Goal: Task Accomplishment & Management: Complete application form

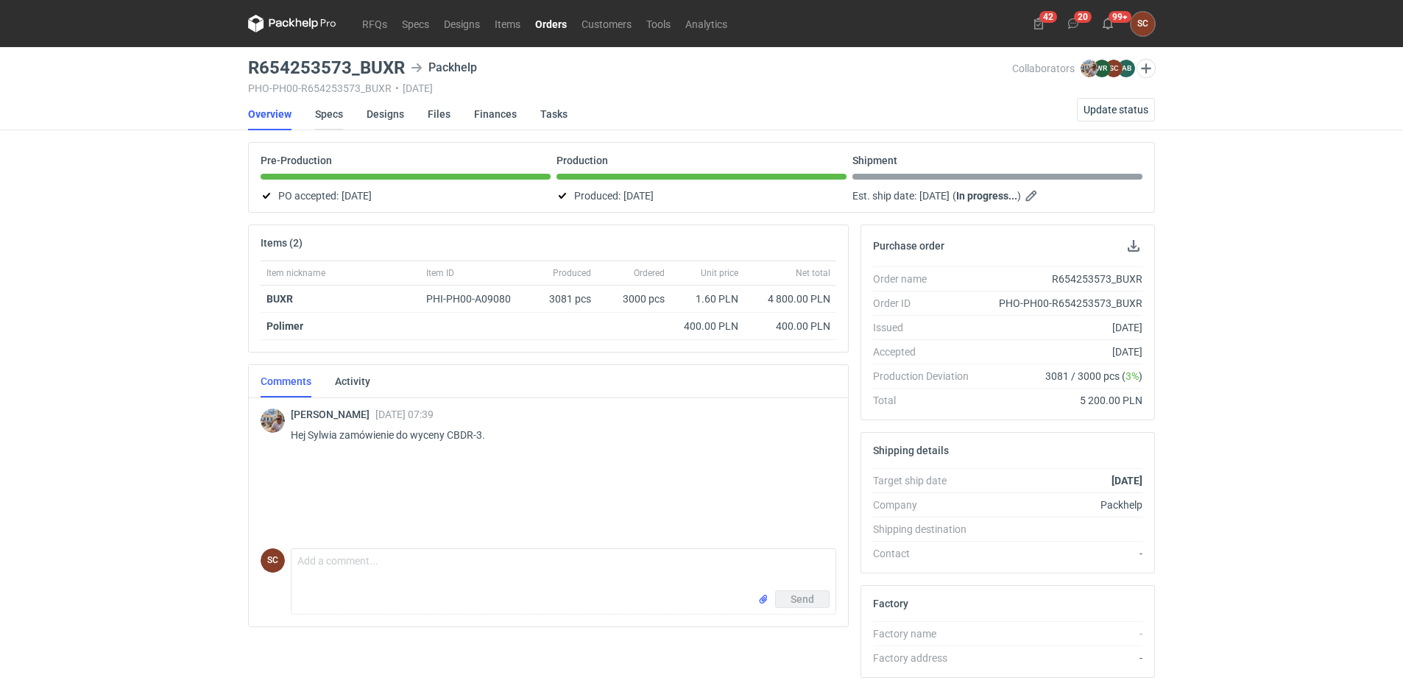
click at [332, 110] on link "Specs" at bounding box center [329, 114] width 28 height 32
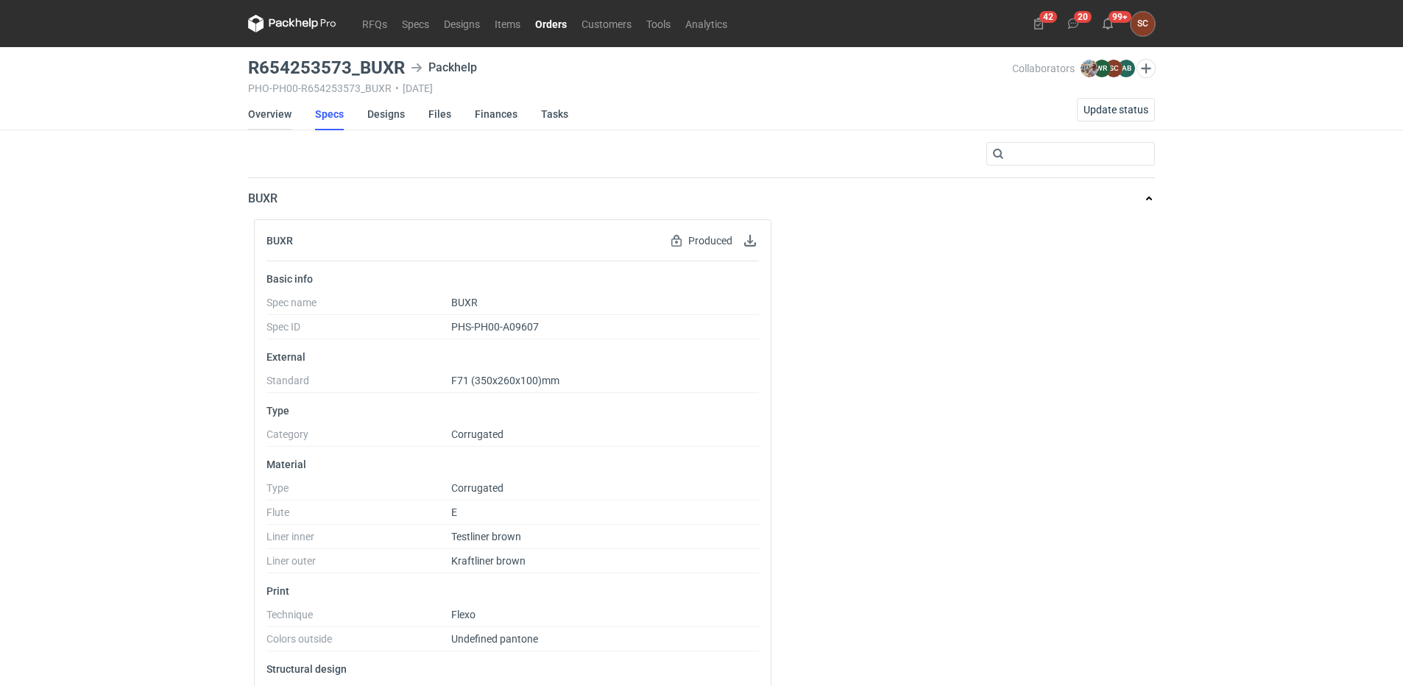
click at [258, 116] on link "Overview" at bounding box center [269, 114] width 43 height 32
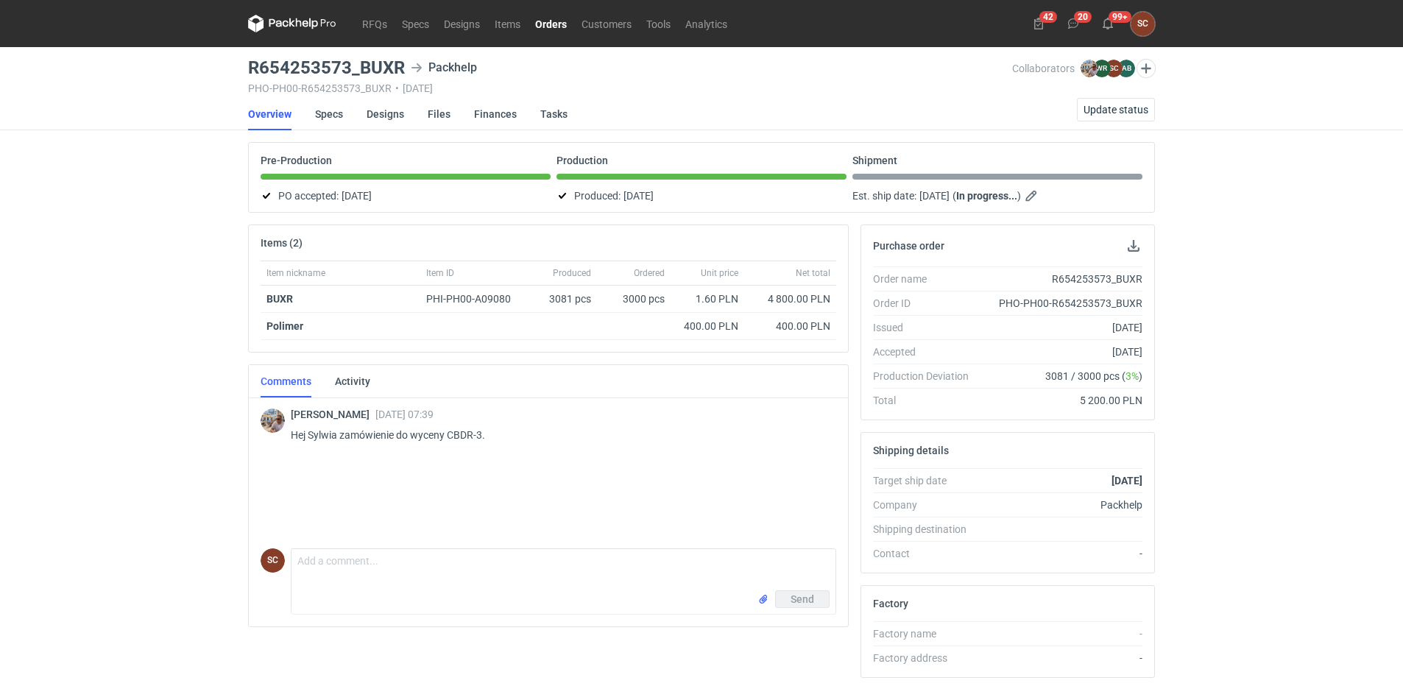
click at [1104, 278] on div "R654253573_BUXR" at bounding box center [1061, 279] width 162 height 15
copy div "R654253573_BUXR"
click at [377, 24] on link "RFQs" at bounding box center [375, 24] width 40 height 18
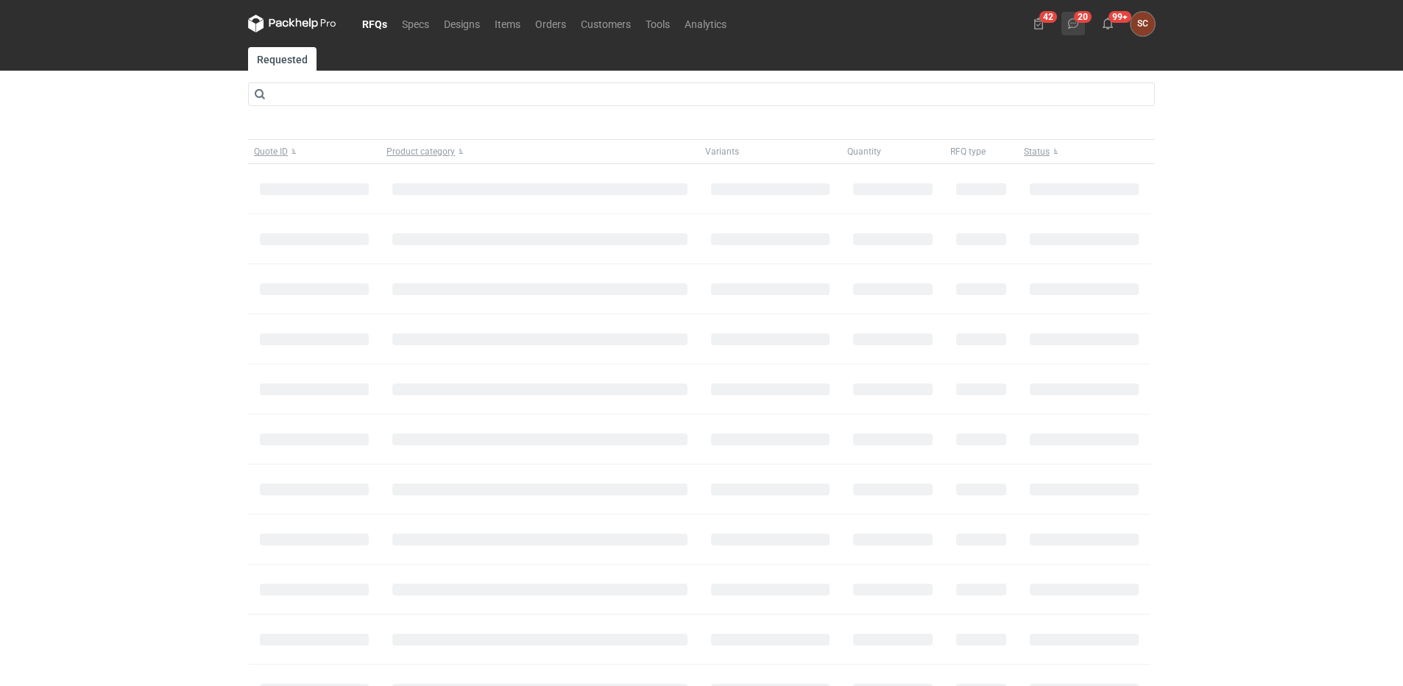
click at [1073, 23] on use at bounding box center [1073, 23] width 10 height 10
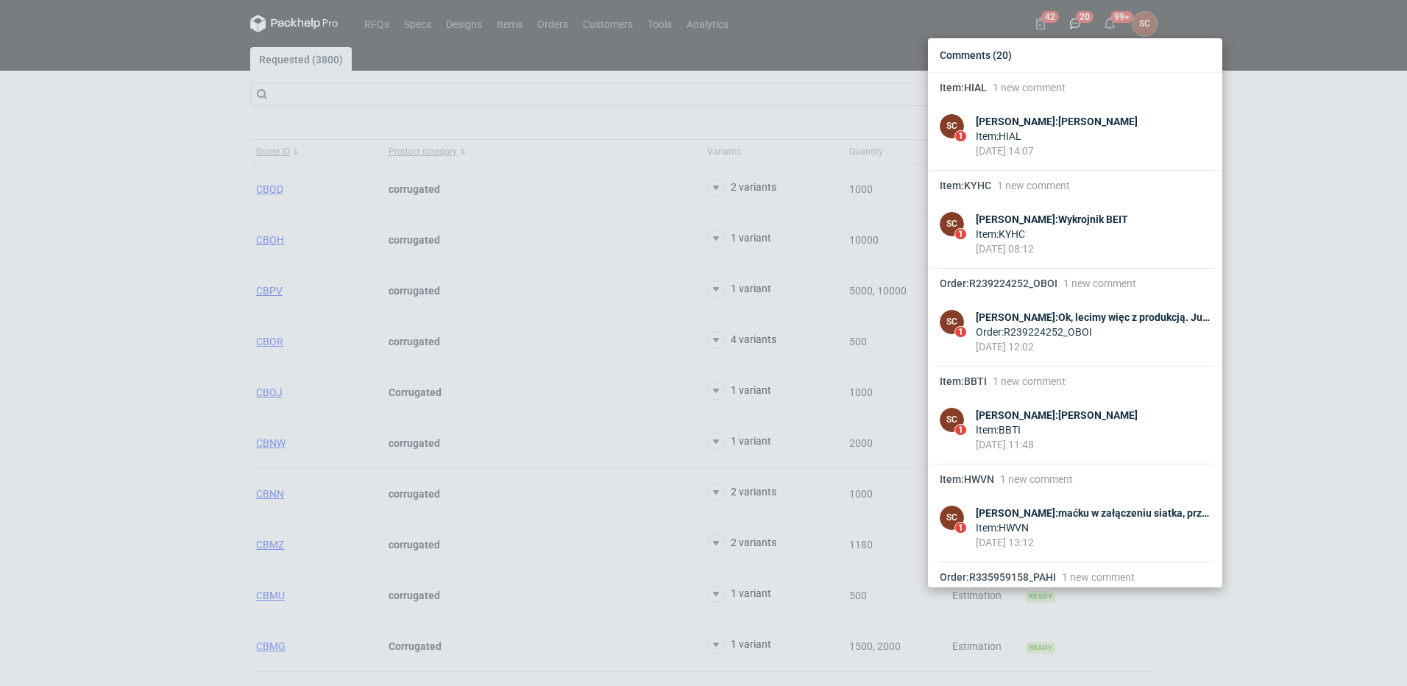
click at [146, 249] on div "Comments (20) Item : HIAL 1 new comment SC 1 [PERSON_NAME] : Siatka Item : HIAL…" at bounding box center [703, 343] width 1407 height 686
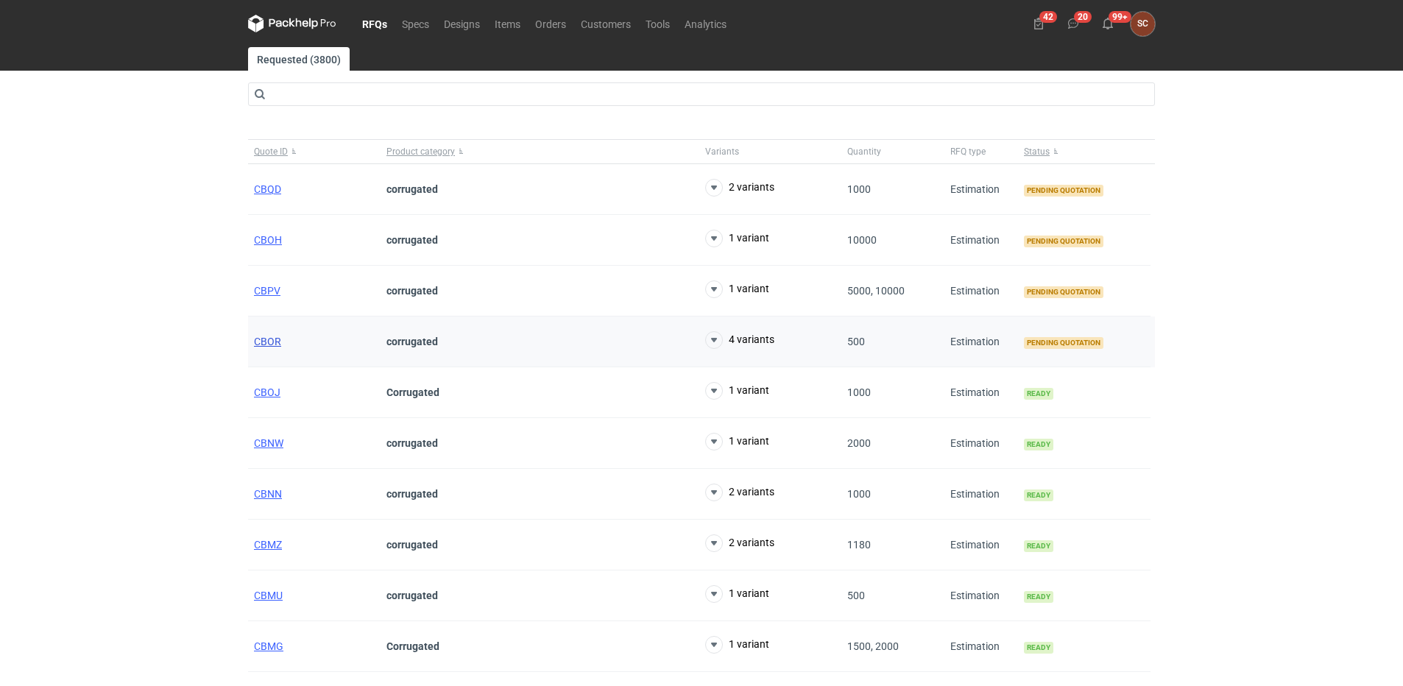
click at [272, 341] on span "CBOR" at bounding box center [267, 342] width 27 height 12
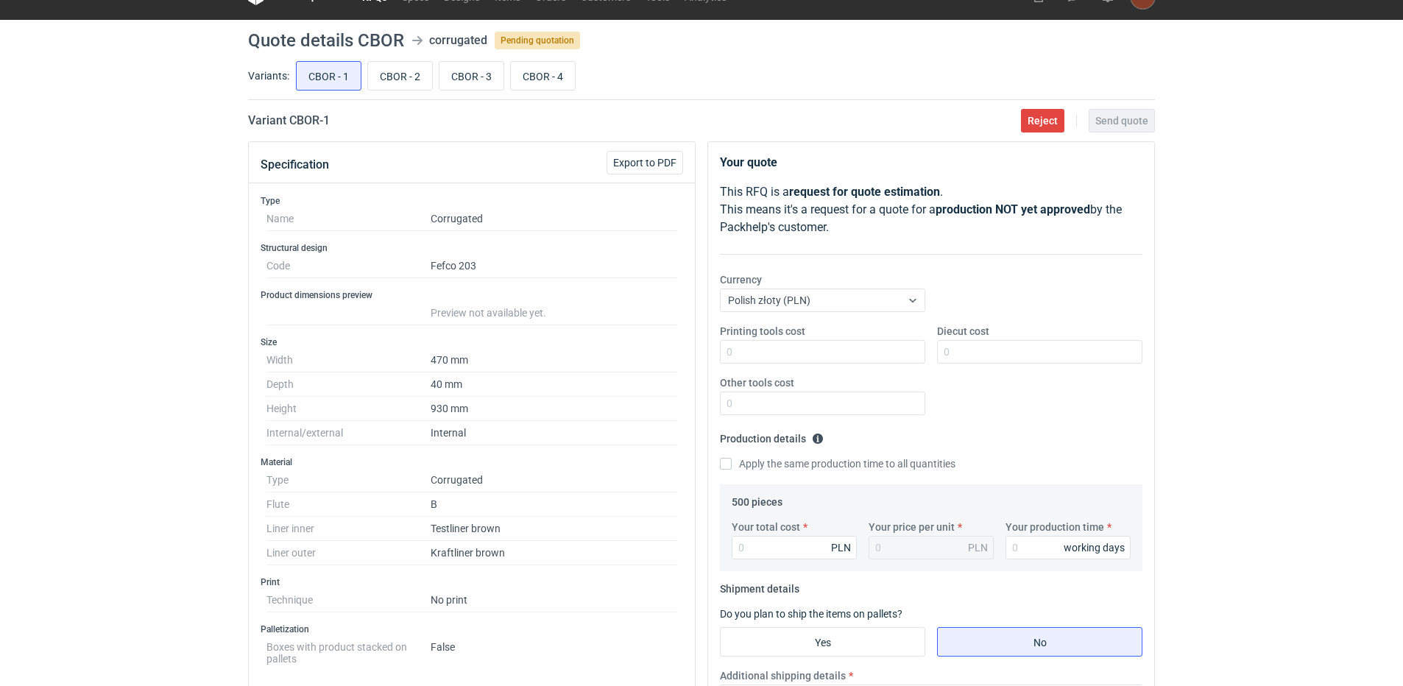
scroll to position [26, 0]
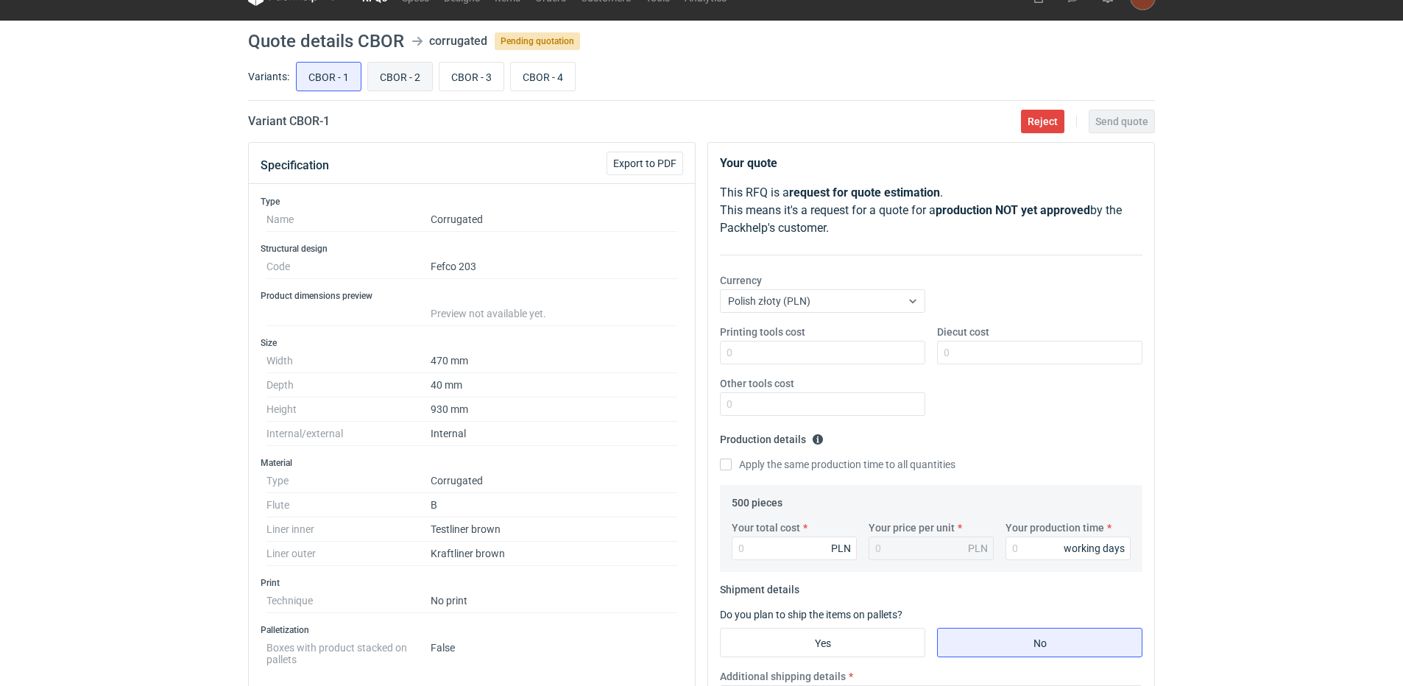
click at [403, 71] on input "CBOR - 2" at bounding box center [400, 77] width 64 height 28
radio input "true"
click at [472, 76] on input "CBOR - 3" at bounding box center [471, 77] width 64 height 28
radio input "true"
click at [545, 69] on input "CBOR - 4" at bounding box center [543, 77] width 64 height 28
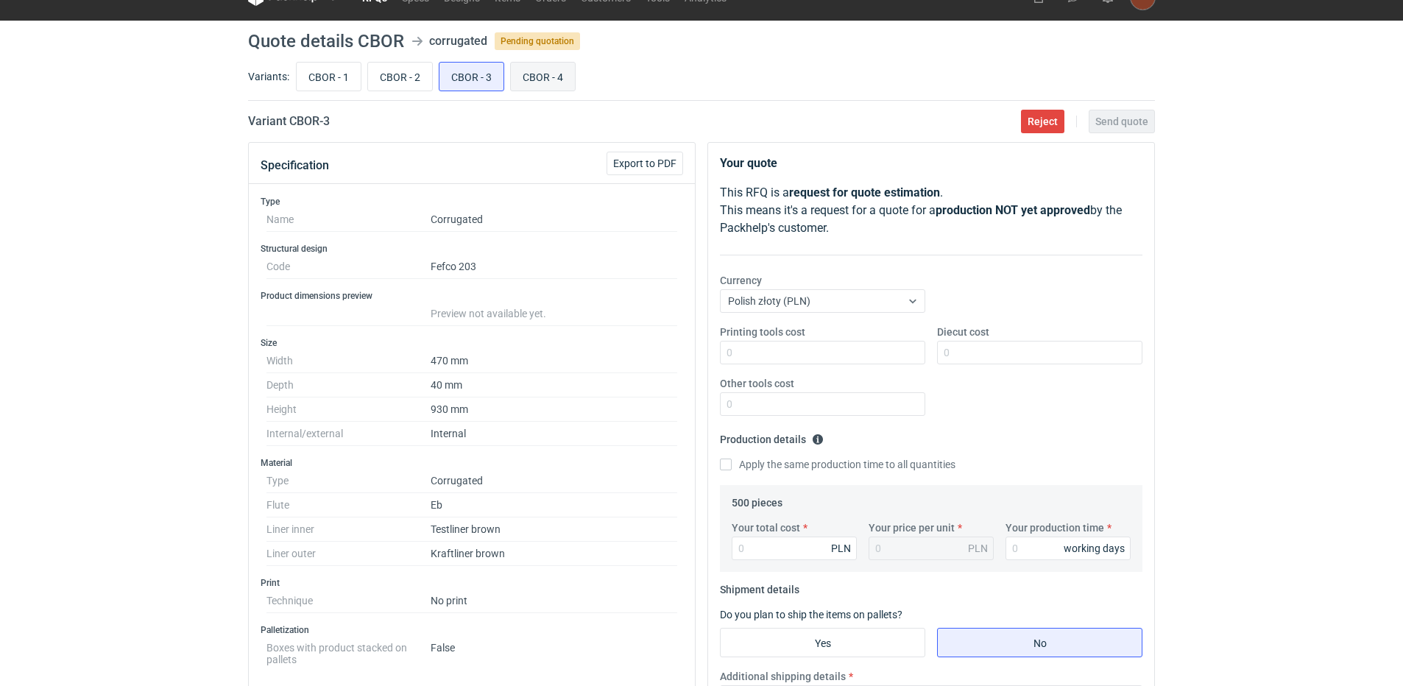
radio input "true"
click at [314, 79] on input "CBOR - 1" at bounding box center [329, 77] width 64 height 28
radio input "true"
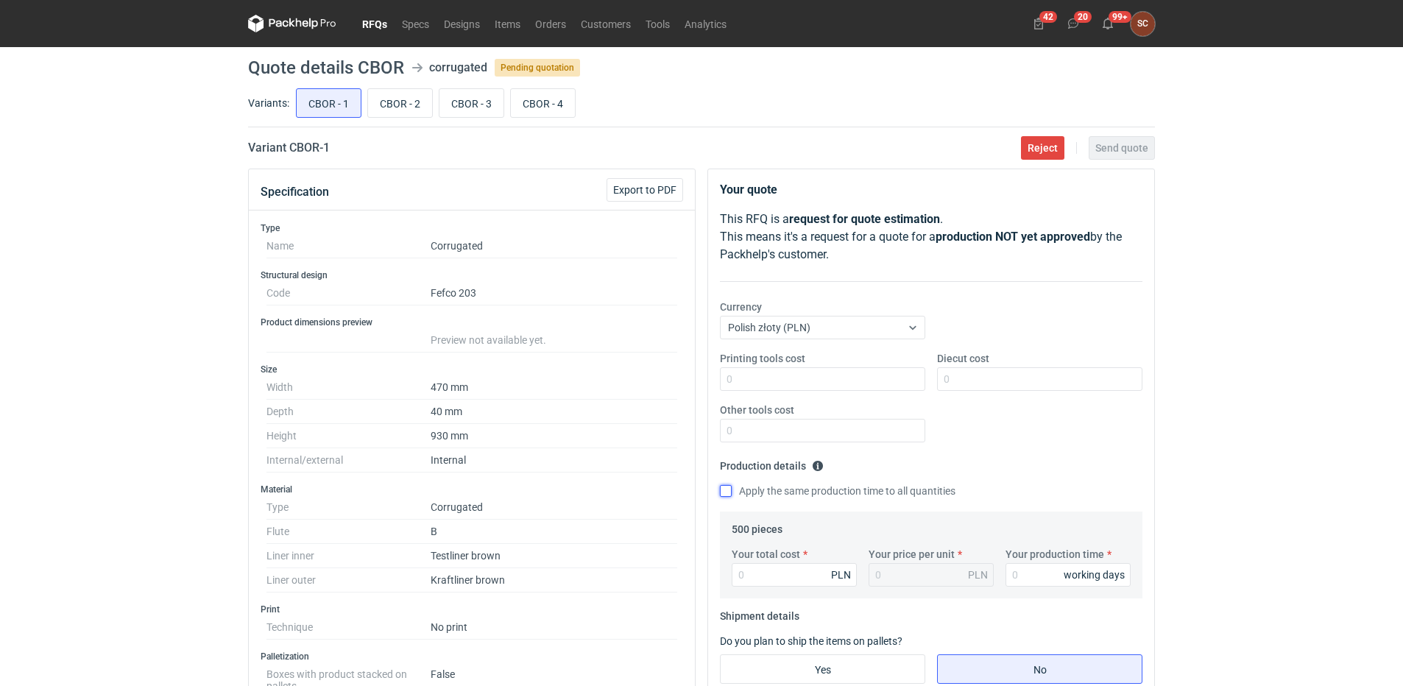
drag, startPoint x: 731, startPoint y: 489, endPoint x: 730, endPoint y: 496, distance: 7.4
click at [731, 489] on input "Apply the same production time to all quantities" at bounding box center [726, 491] width 12 height 12
checkbox input "true"
click at [1035, 571] on input "Your production time" at bounding box center [1067, 575] width 125 height 24
type input "15"
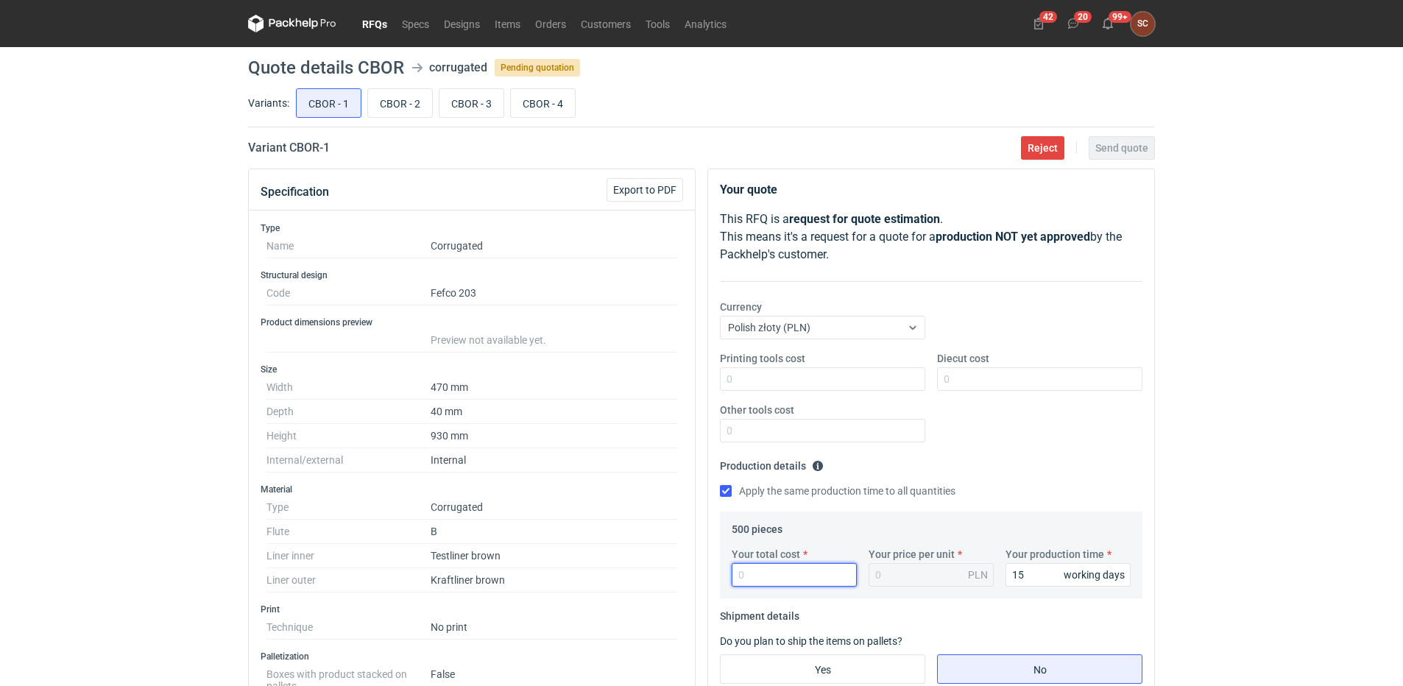
click at [787, 573] on input "Your total cost" at bounding box center [794, 575] width 125 height 24
type input "1635"
type input "3.27"
type input "1635"
click at [1048, 453] on div "Printing tools cost Diecut cost Other tools cost" at bounding box center [931, 402] width 434 height 103
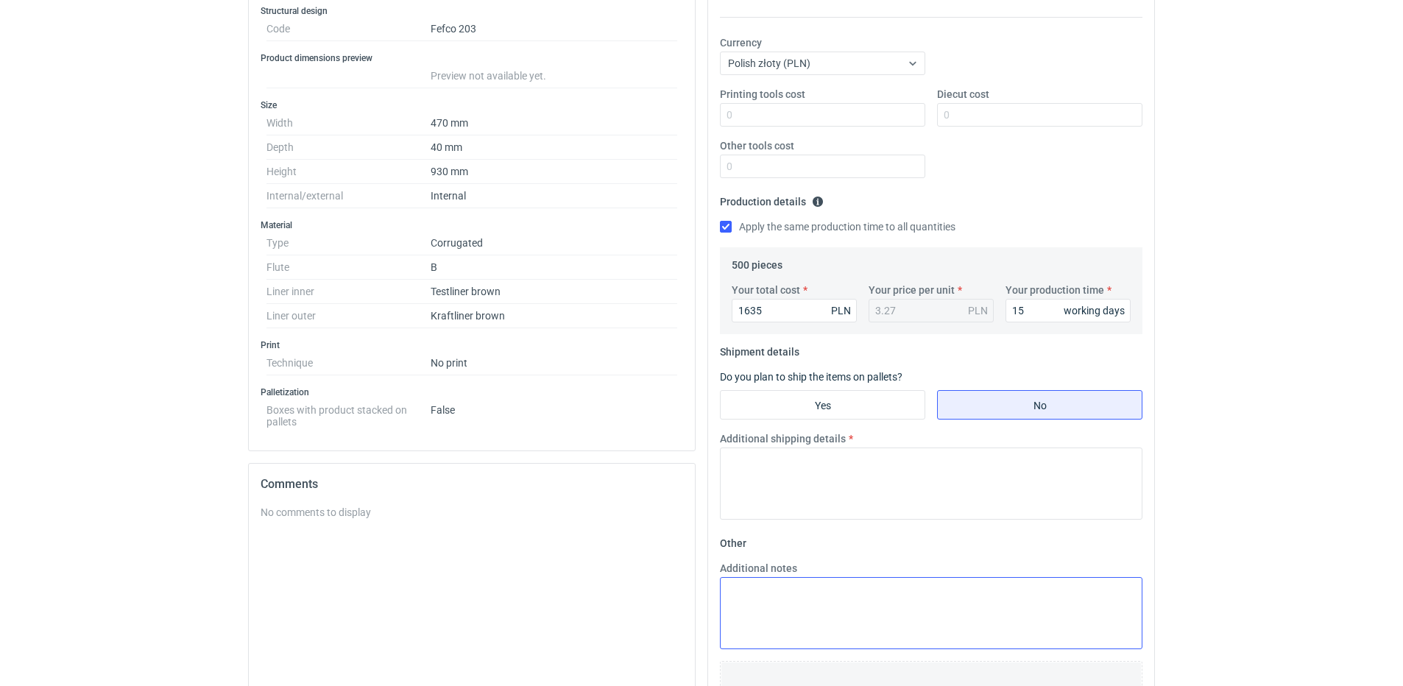
scroll to position [294, 0]
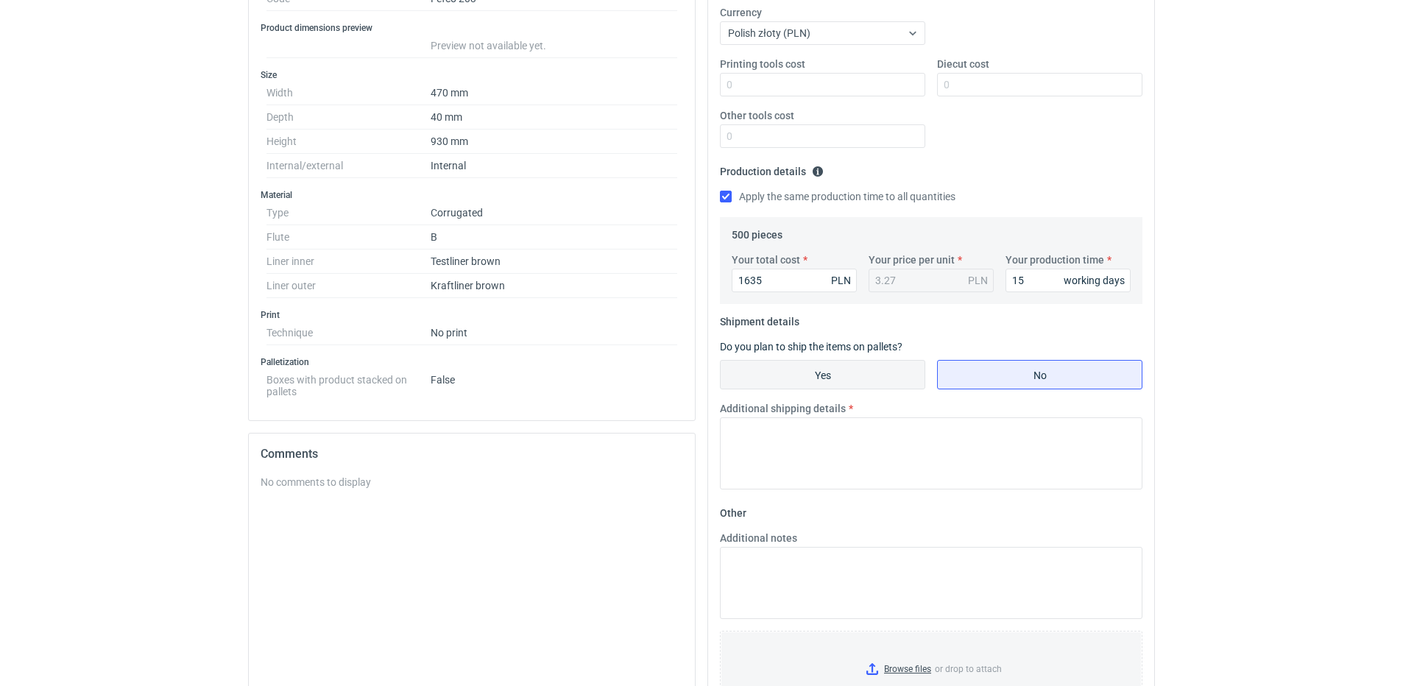
click at [860, 373] on input "Yes" at bounding box center [823, 375] width 204 height 28
radio input "true"
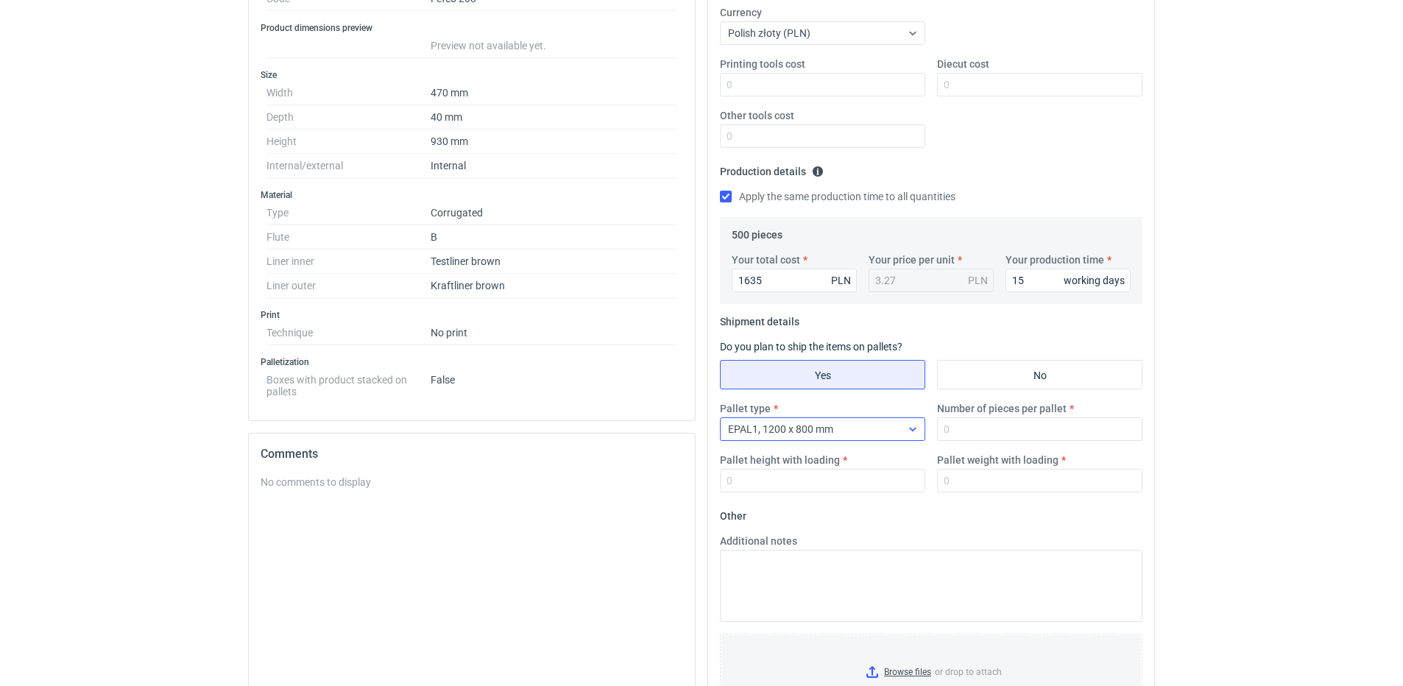
click at [902, 429] on div at bounding box center [913, 429] width 24 height 12
click at [854, 486] on div "EPAL2, 1200 x 1000 mm" at bounding box center [823, 486] width 182 height 15
click at [971, 431] on input "Number of pieces per pallet" at bounding box center [1039, 429] width 205 height 24
type input "500"
click at [764, 493] on div "Pallet type EPAL2, 1200 x 1000 mm Number of pieces per pallet 500 Pallet height…" at bounding box center [931, 452] width 434 height 103
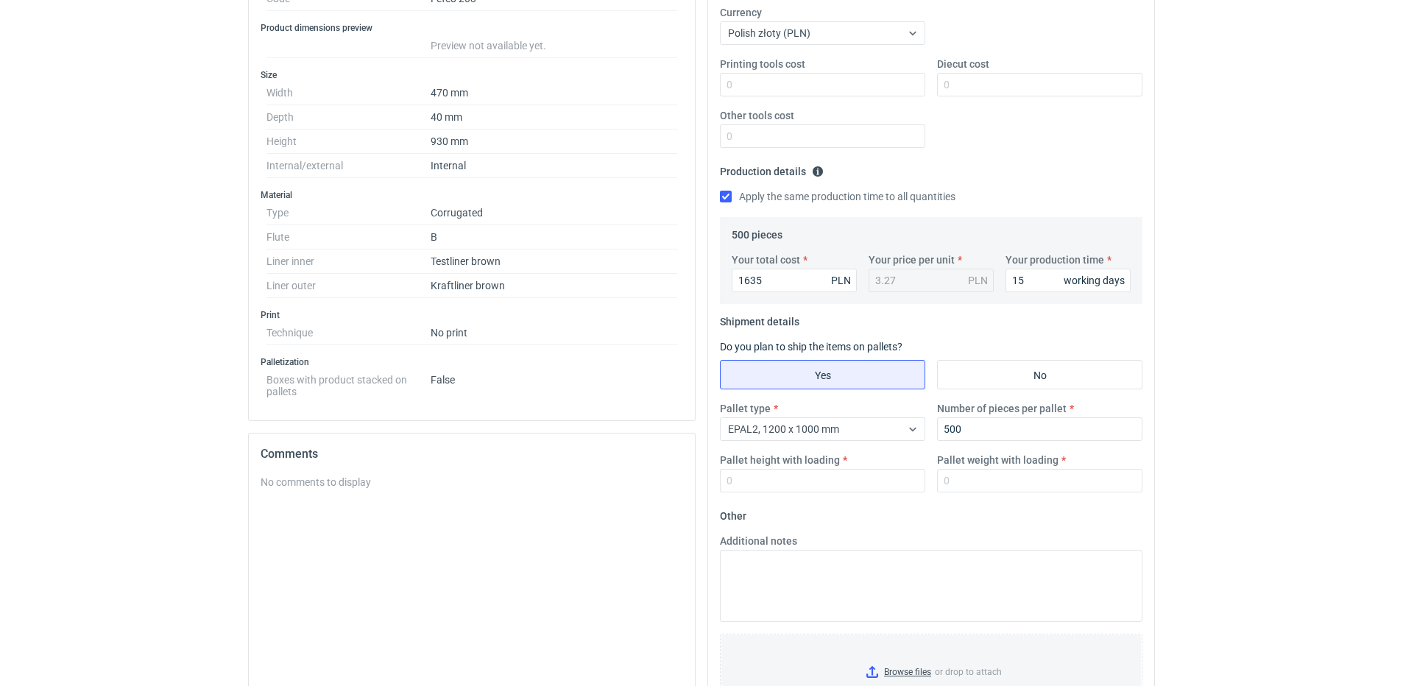
click at [793, 466] on label "Pallet height with loading" at bounding box center [780, 460] width 120 height 15
click at [793, 469] on input "Pallet height with loading" at bounding box center [822, 481] width 205 height 24
type input "1800"
click at [969, 481] on input "Pallet weight with loading" at bounding box center [1039, 481] width 205 height 24
click at [997, 485] on input "Pallet weight with loading" at bounding box center [1039, 481] width 205 height 24
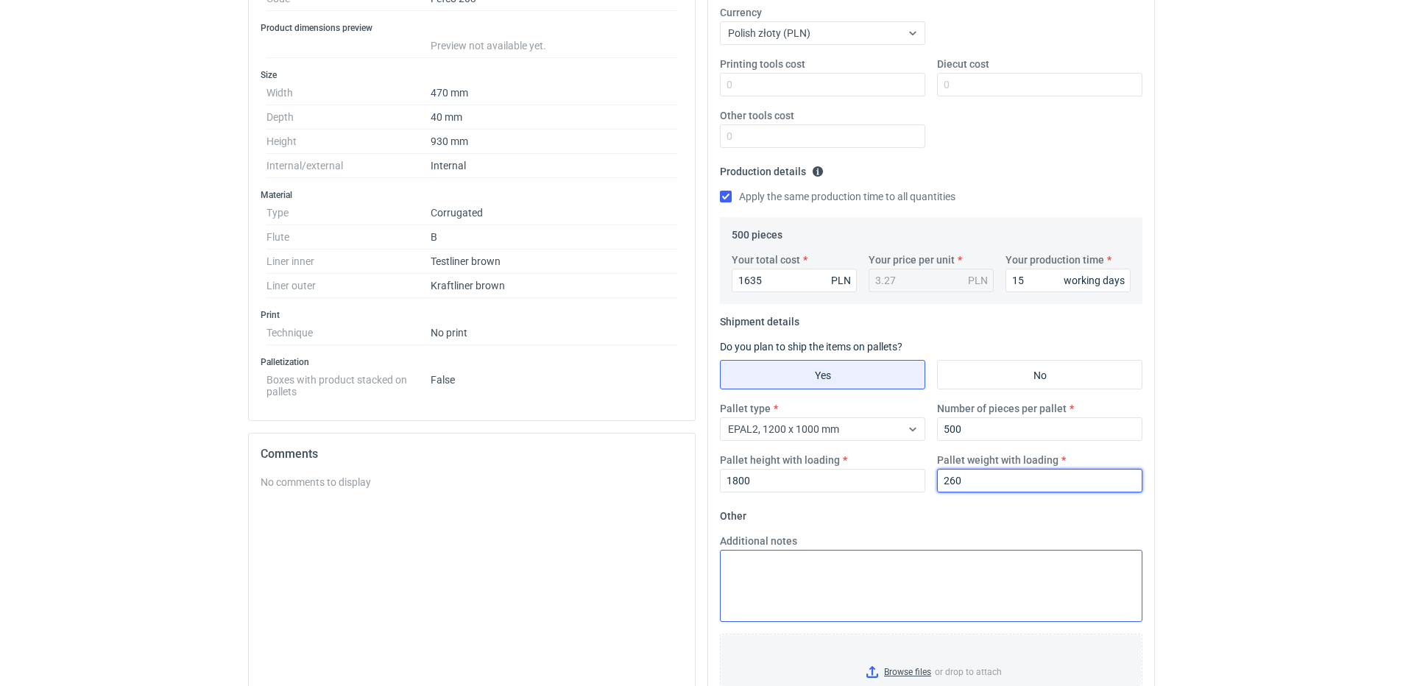
type input "260"
click at [874, 587] on textarea "Additional notes" at bounding box center [931, 586] width 422 height 72
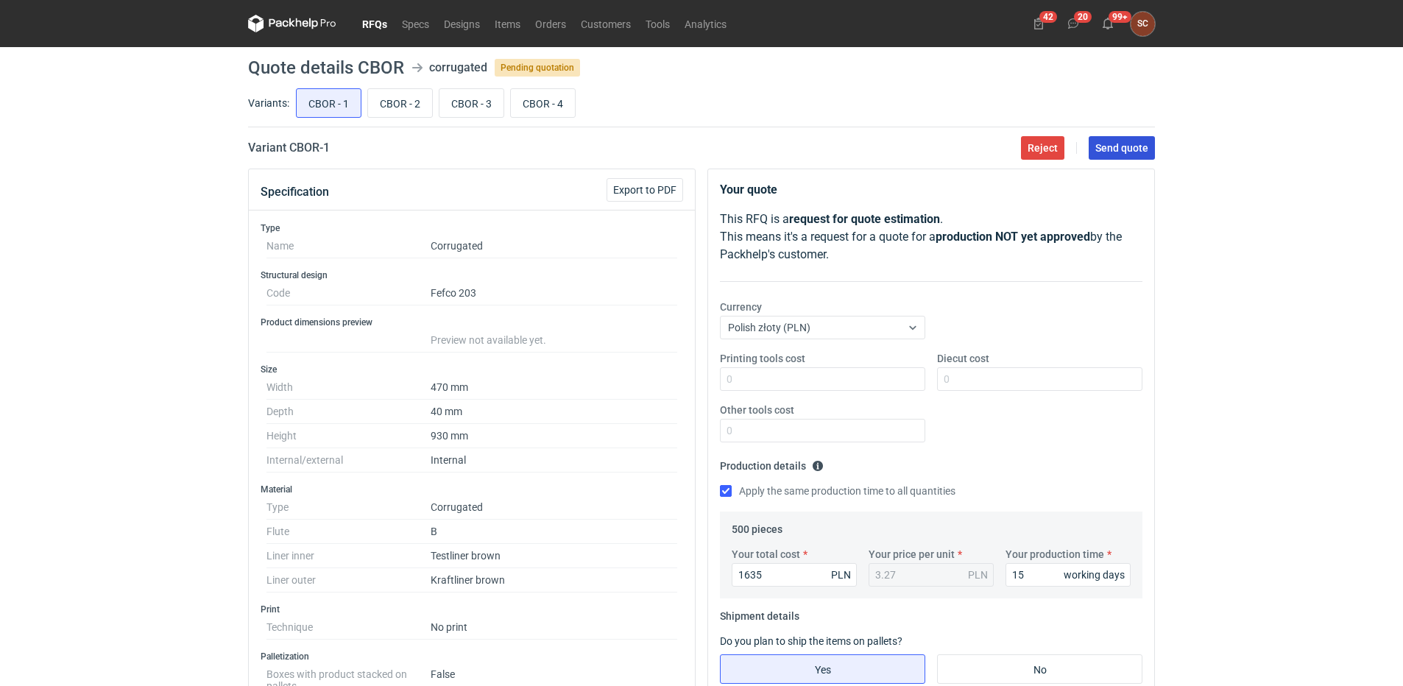
click at [1108, 152] on span "Send quote" at bounding box center [1121, 148] width 53 height 10
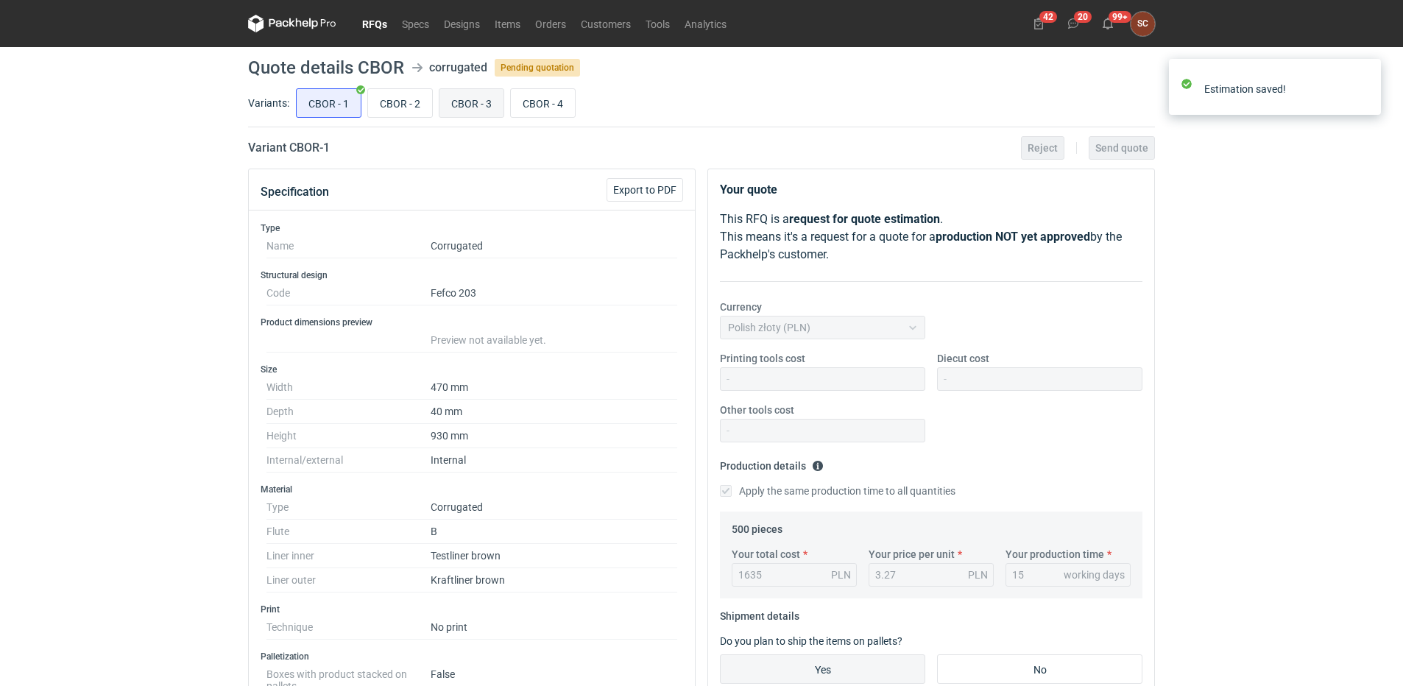
click at [468, 103] on input "CBOR - 3" at bounding box center [471, 103] width 64 height 28
radio input "true"
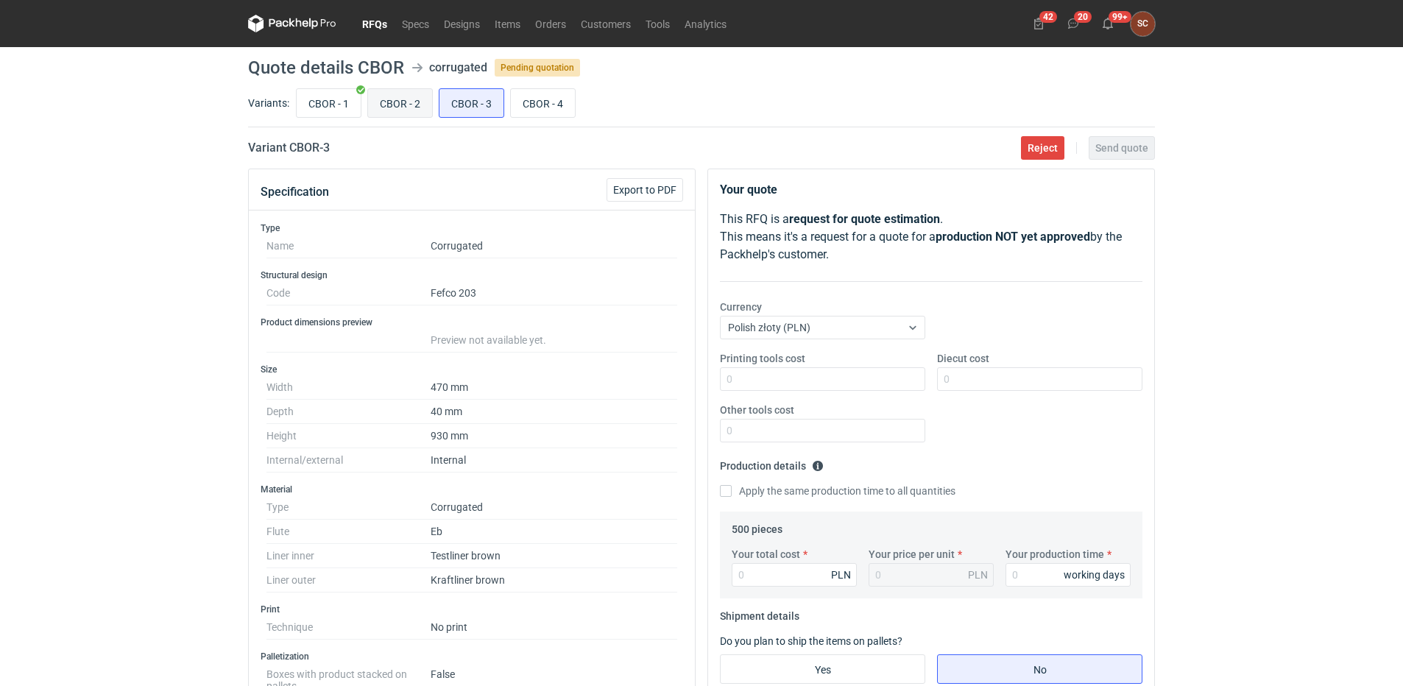
click at [394, 107] on input "CBOR - 2" at bounding box center [400, 103] width 64 height 28
radio input "true"
click at [724, 490] on input "Apply the same production time to all quantities" at bounding box center [726, 491] width 12 height 12
checkbox input "true"
click at [1047, 573] on input "Your production time" at bounding box center [1067, 575] width 125 height 24
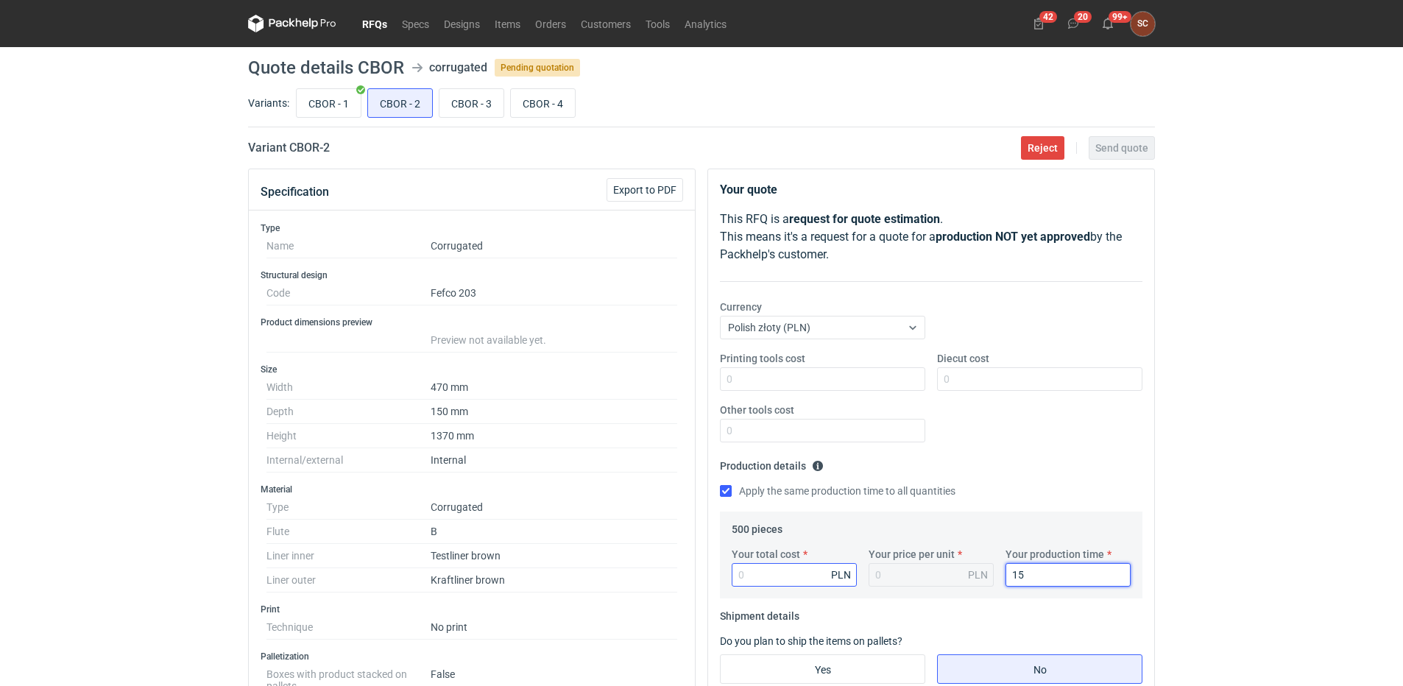
type input "15"
click at [771, 574] on input "Your total cost" at bounding box center [794, 575] width 125 height 24
click at [777, 583] on input "Your total cost" at bounding box center [794, 575] width 125 height 24
type input "2680"
type input "5.36"
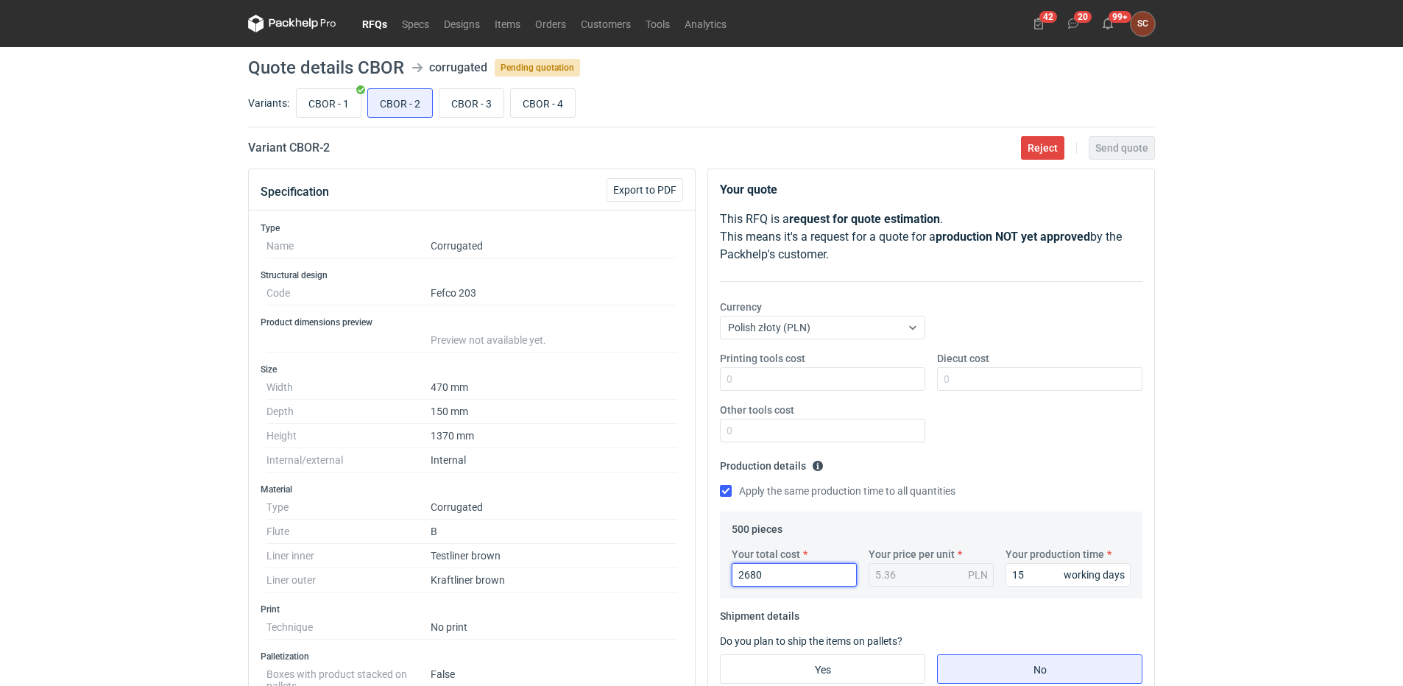
type input "2680"
click at [1023, 461] on fieldset "Production details Please provide the expected time of production in working da…" at bounding box center [931, 482] width 422 height 57
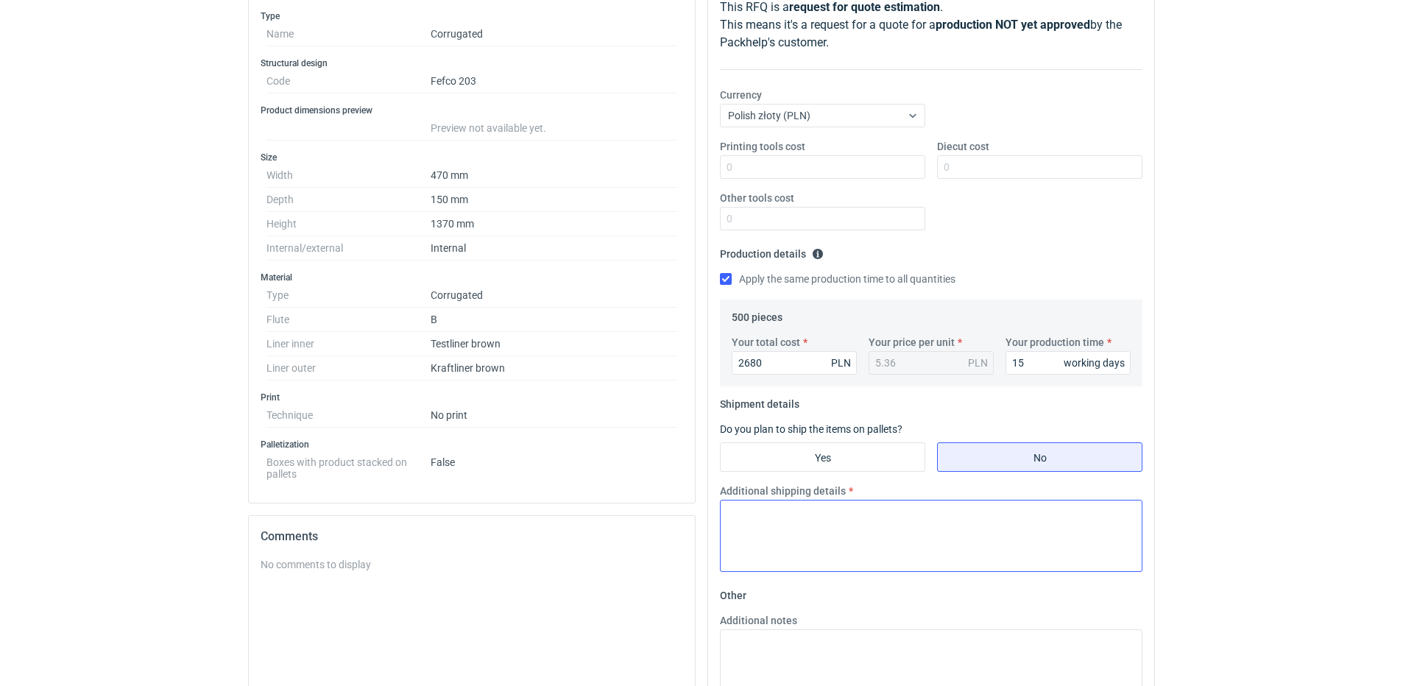
scroll to position [221, 0]
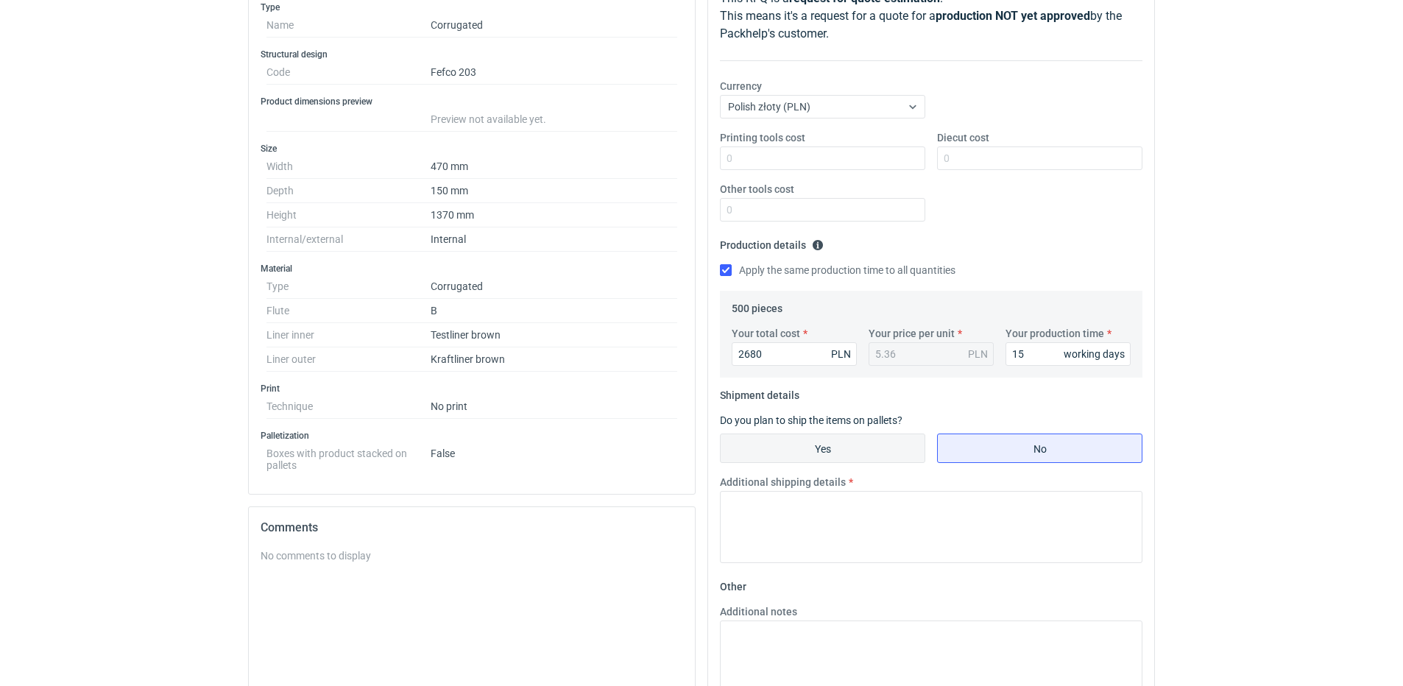
click at [806, 454] on input "Yes" at bounding box center [823, 448] width 204 height 28
radio input "true"
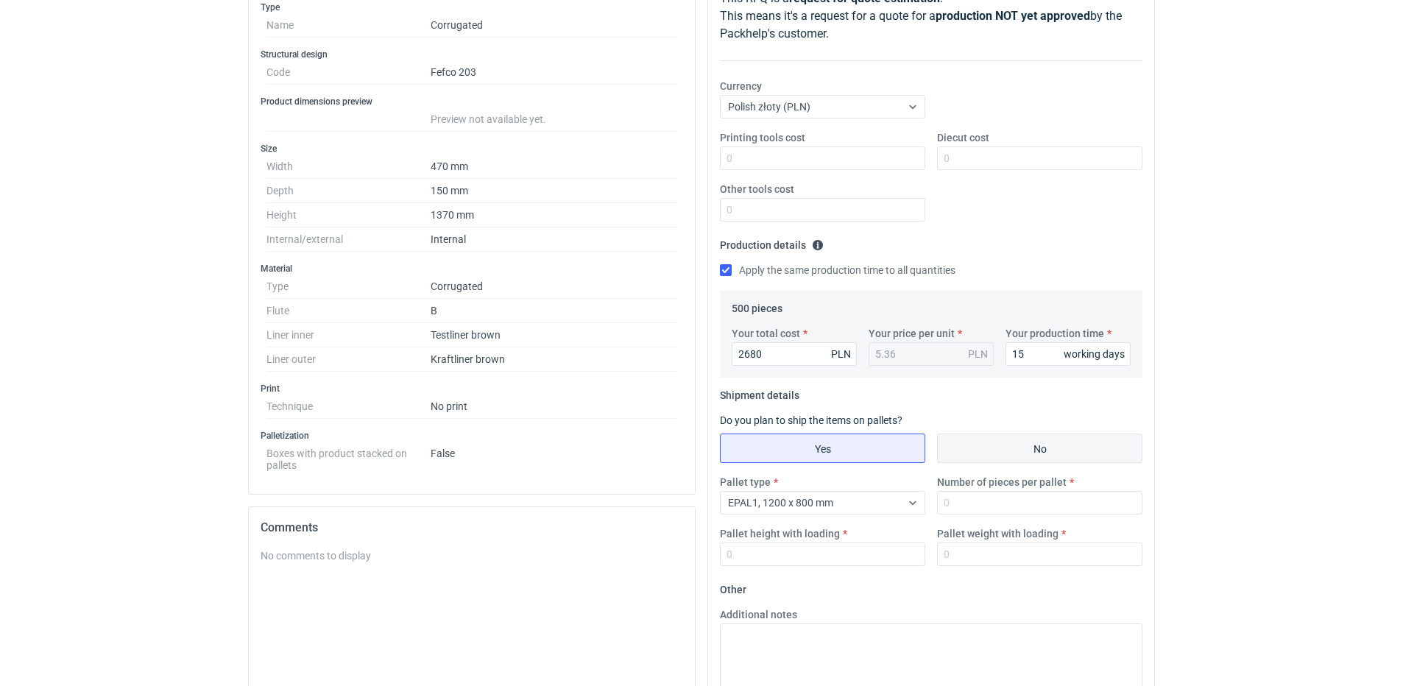
click at [1022, 442] on input "No" at bounding box center [1040, 448] width 204 height 28
radio input "true"
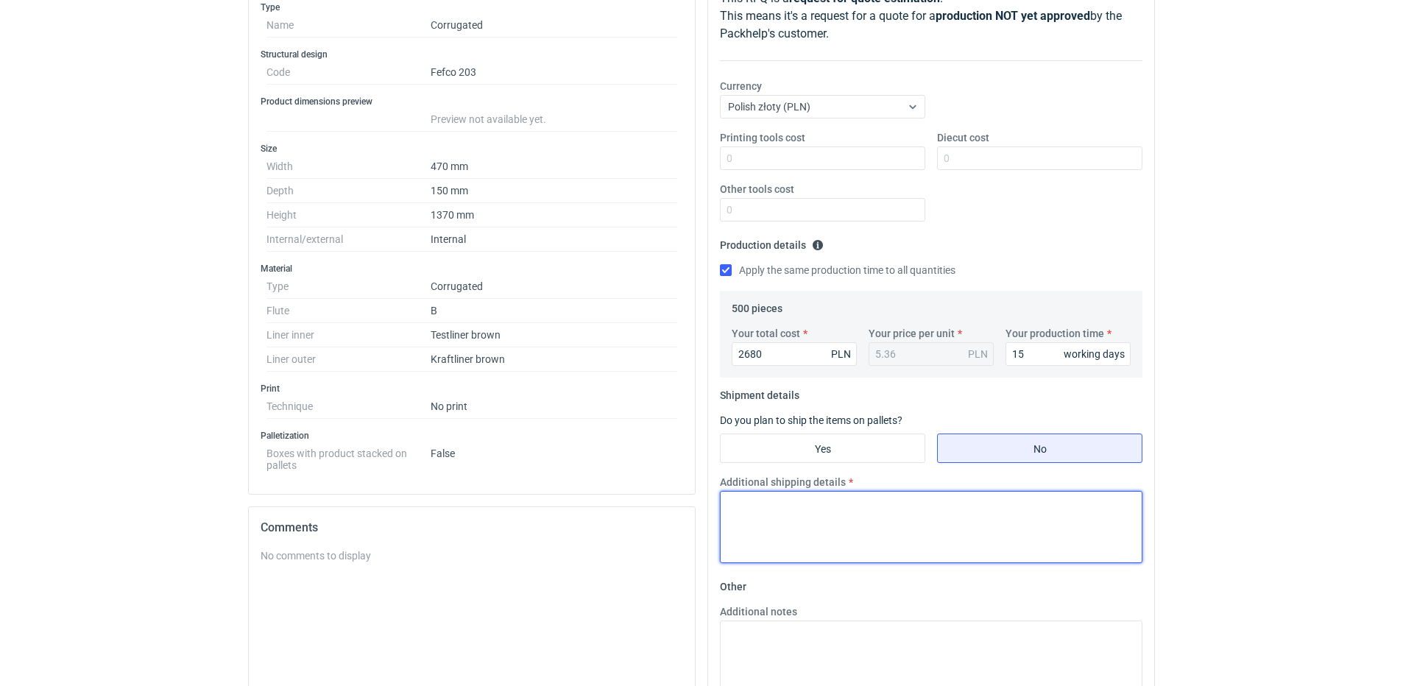
click at [800, 512] on textarea "Additional shipping details" at bounding box center [931, 527] width 422 height 72
click at [809, 521] on textarea "Additional shipping details" at bounding box center [931, 527] width 422 height 72
type textarea "Paleta 1700x1300 Ilośc 250szt Waga 260kg"
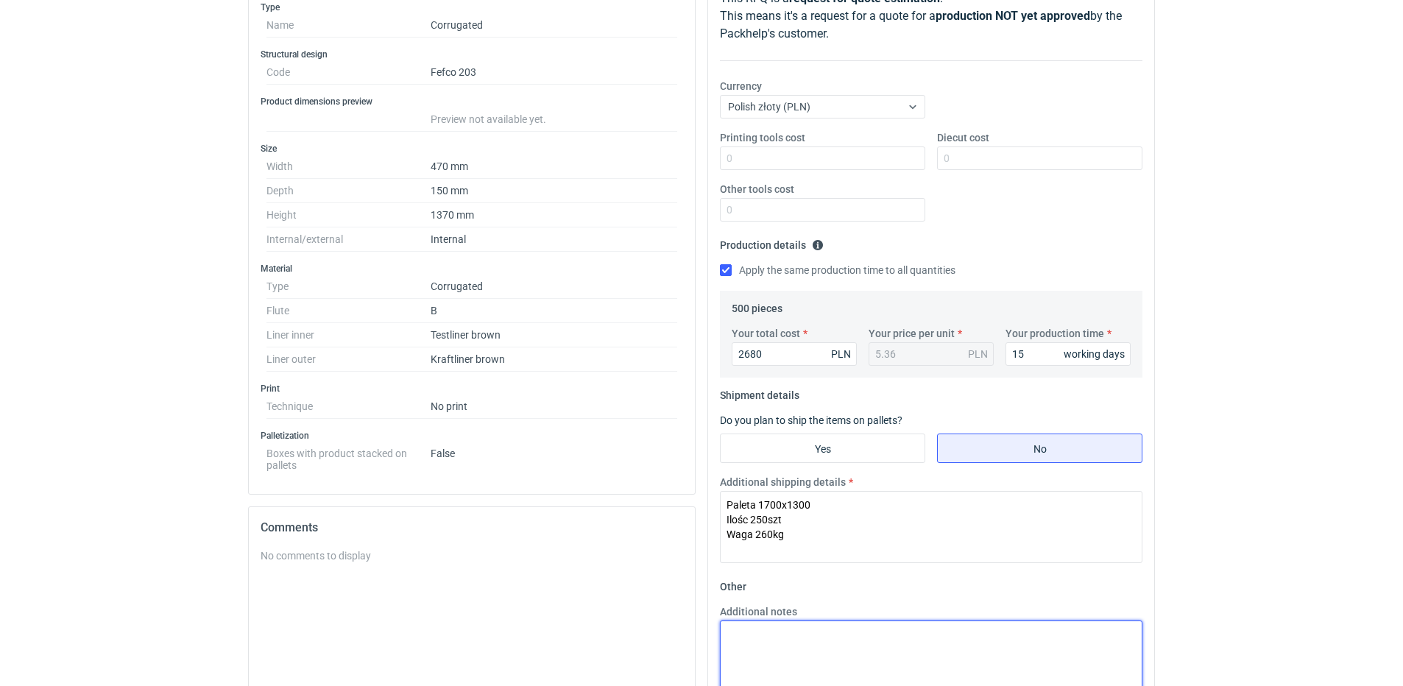
click at [761, 641] on textarea "Additional notes" at bounding box center [931, 656] width 422 height 72
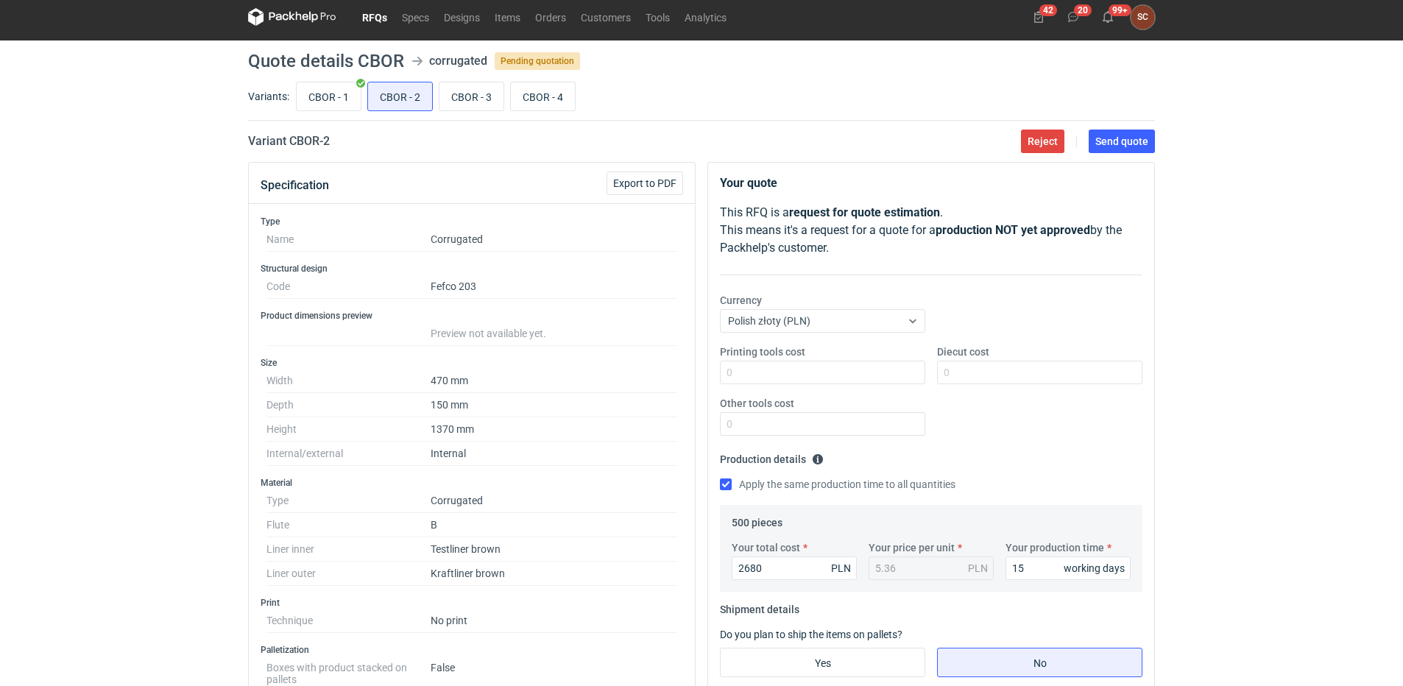
scroll to position [0, 0]
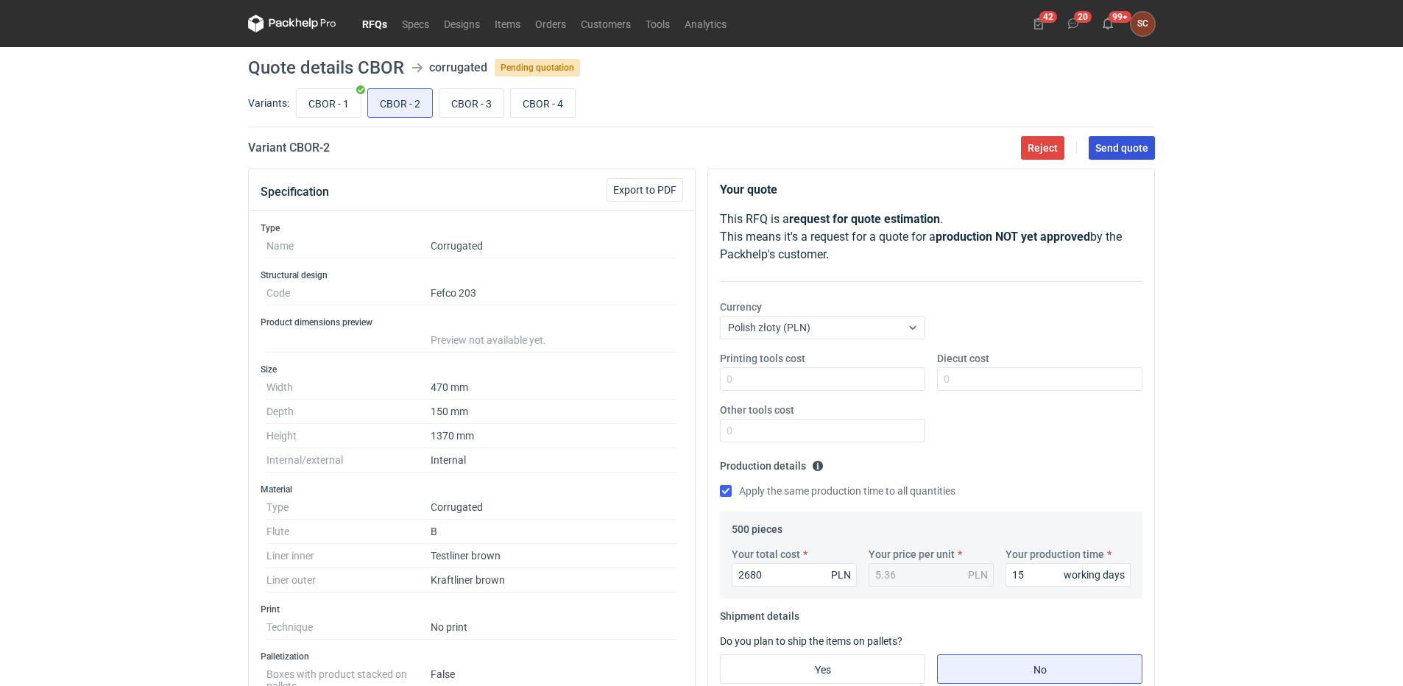
click at [1101, 140] on button "Send quote" at bounding box center [1121, 148] width 66 height 24
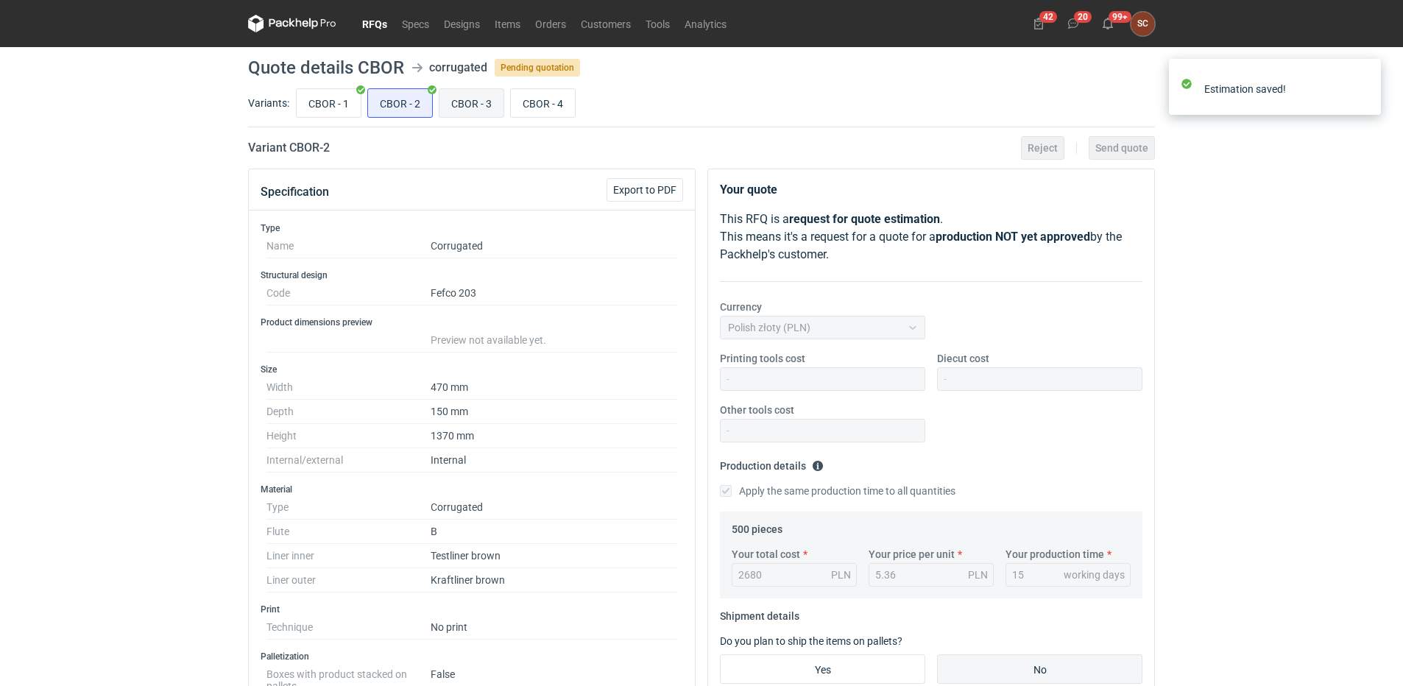
click at [457, 102] on input "CBOR - 3" at bounding box center [471, 103] width 64 height 28
radio input "true"
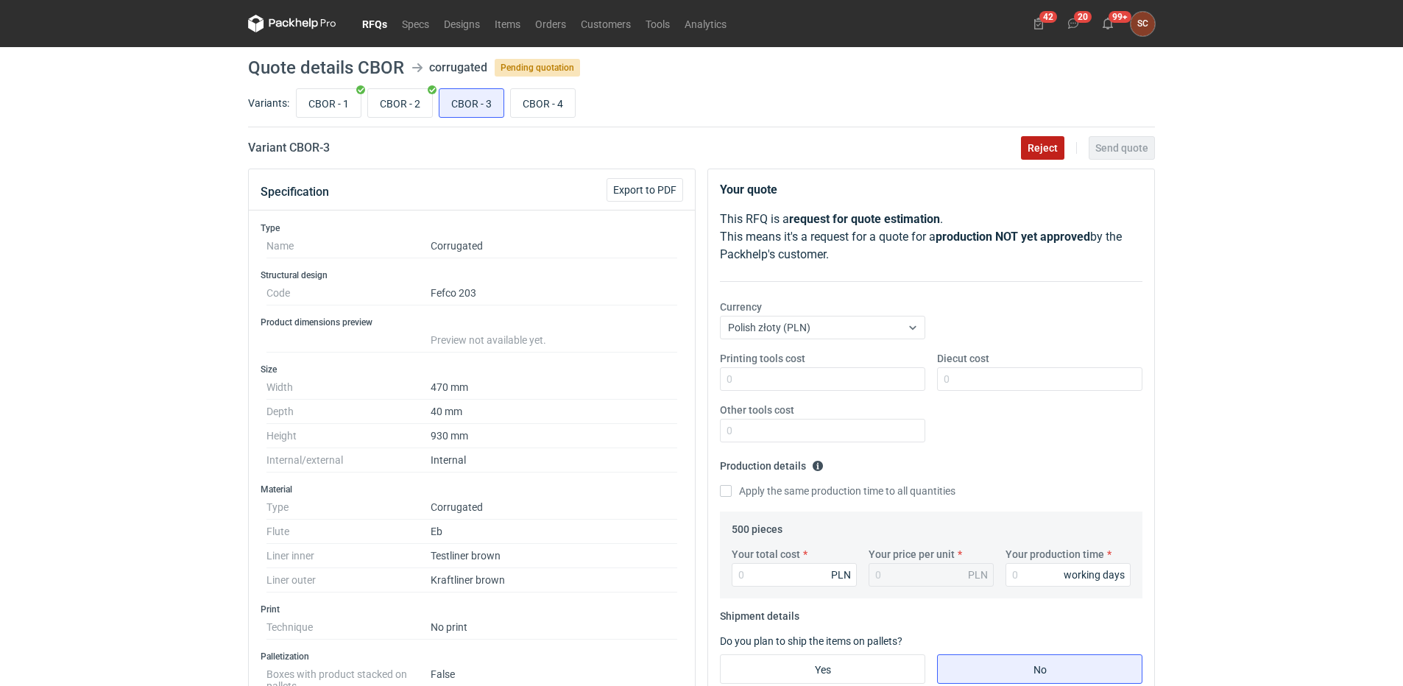
click at [1044, 147] on span "Reject" at bounding box center [1042, 148] width 30 height 10
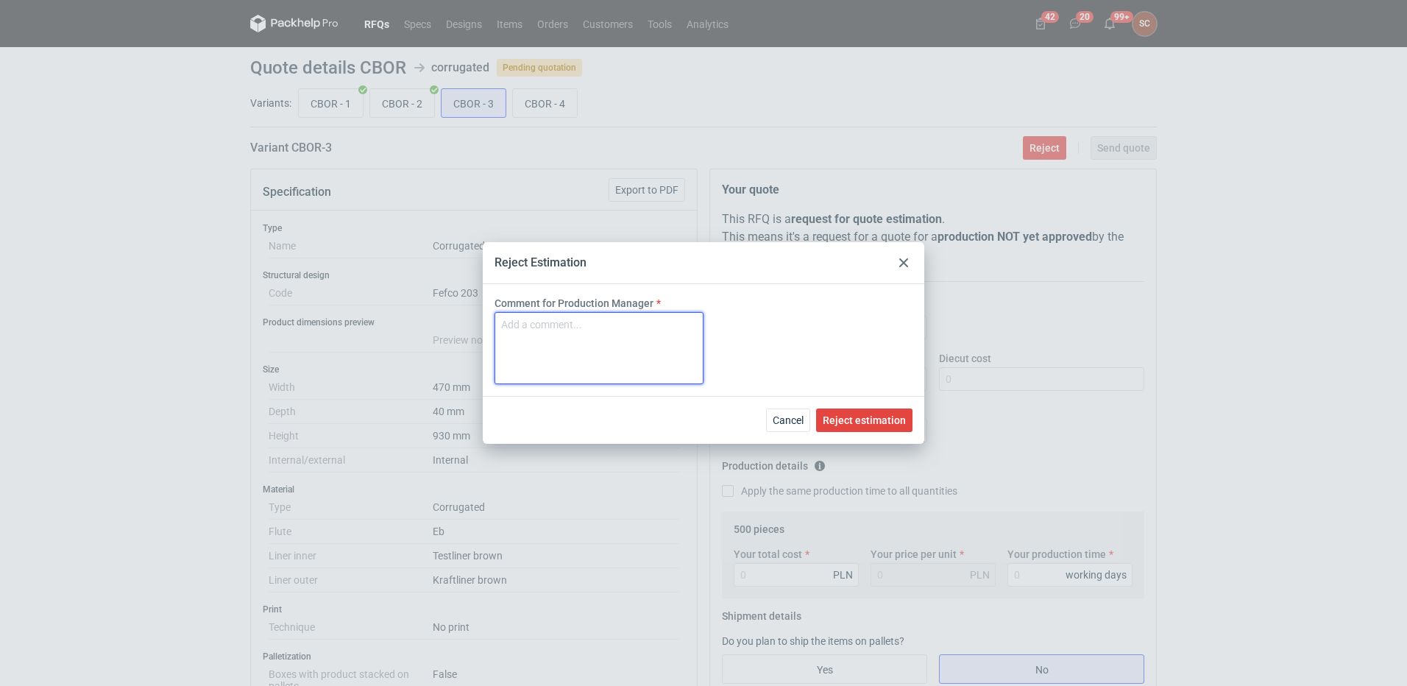
click at [537, 329] on textarea "Comment for Production Manager" at bounding box center [599, 348] width 209 height 72
click at [594, 320] on textarea "Za mała szerokośćc opakowania" at bounding box center [599, 348] width 209 height 72
click at [661, 325] on textarea "Za mała szerokość opakowania" at bounding box center [599, 348] width 209 height 72
type textarea "Za mała szerokość opakowania 40mm"
click at [840, 415] on span "Reject estimation" at bounding box center [864, 420] width 83 height 10
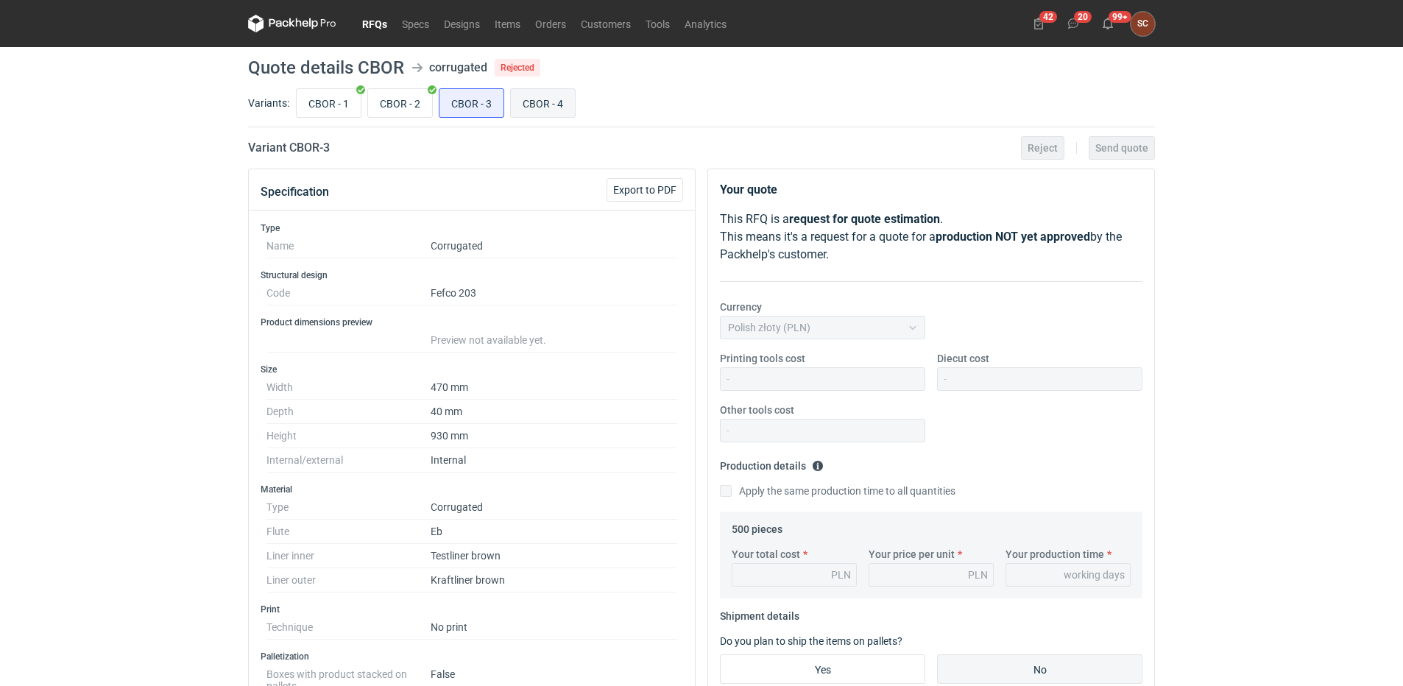
click at [551, 107] on input "CBOR - 4" at bounding box center [543, 103] width 64 height 28
radio input "true"
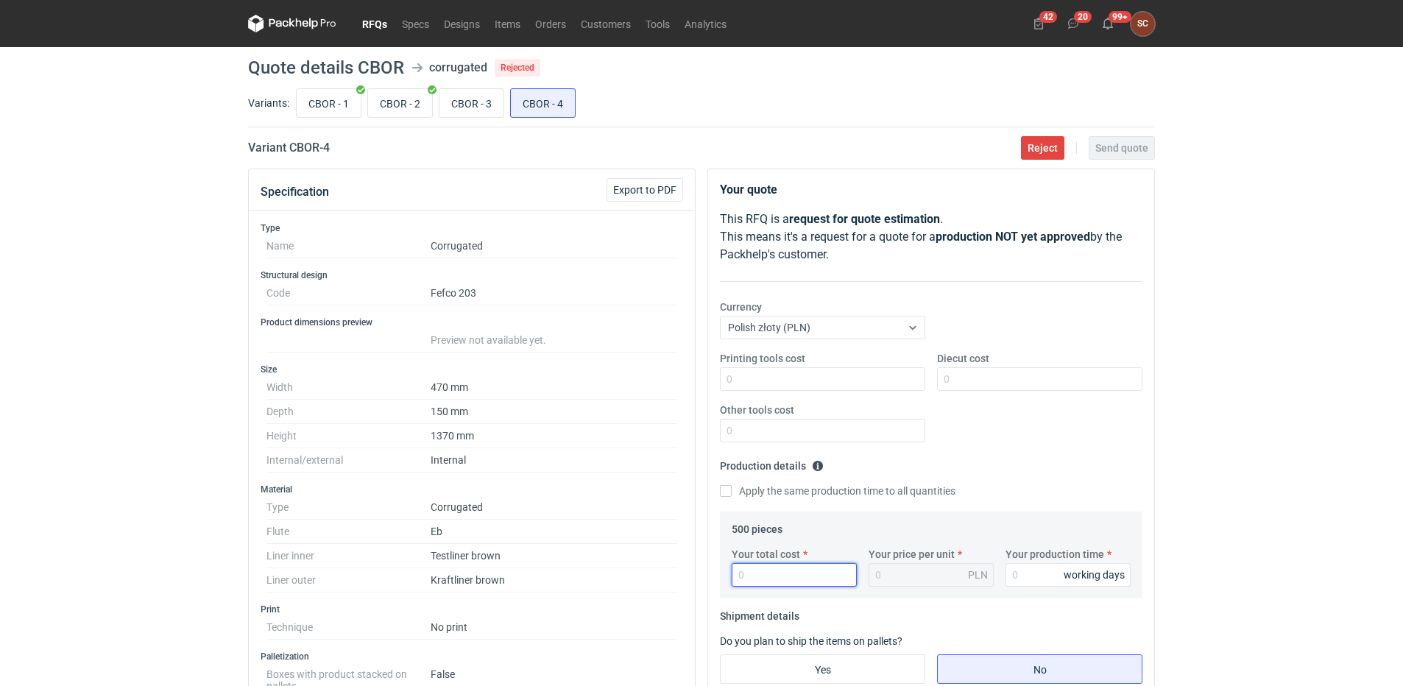
click at [790, 572] on input "Your total cost" at bounding box center [794, 575] width 125 height 24
type input "3800"
type input "7.6"
type input "3800"
click at [1025, 579] on input "Your production time" at bounding box center [1067, 575] width 125 height 24
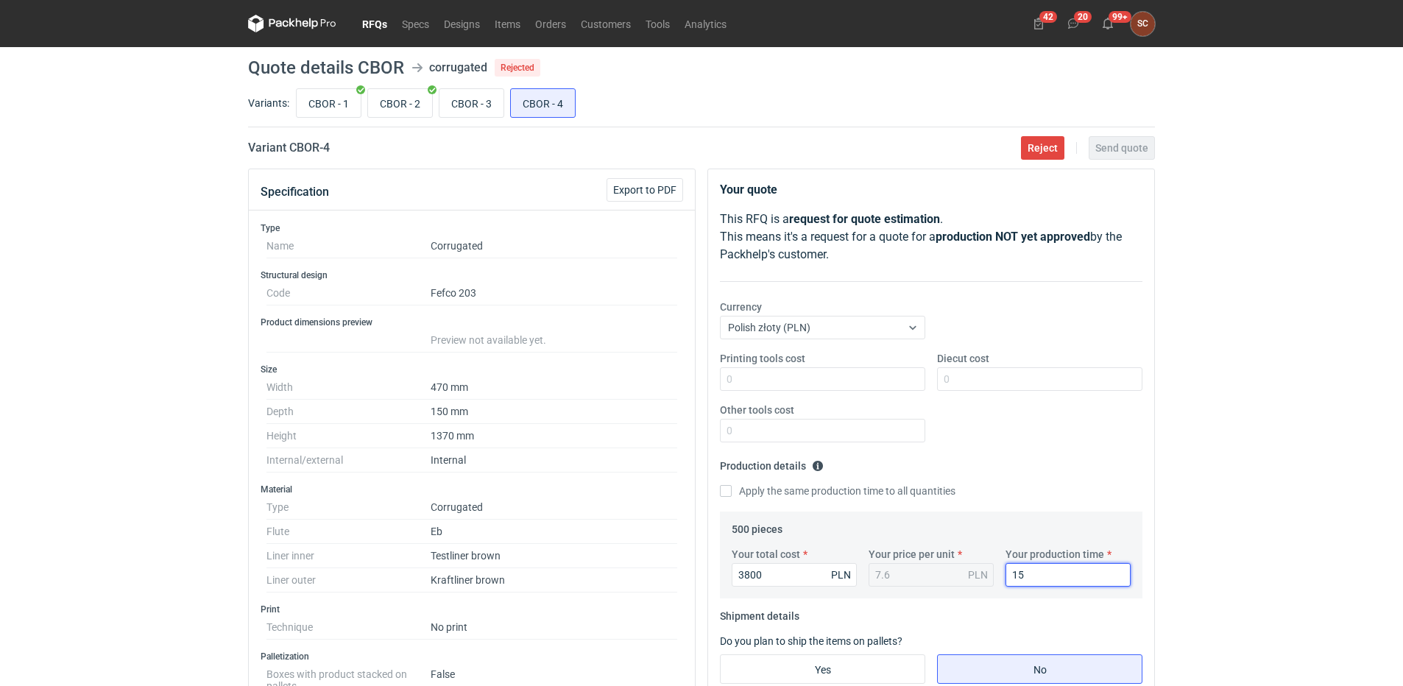
type input "15"
click at [1013, 476] on fieldset "Production details Please provide the expected time of production in working da…" at bounding box center [931, 482] width 422 height 57
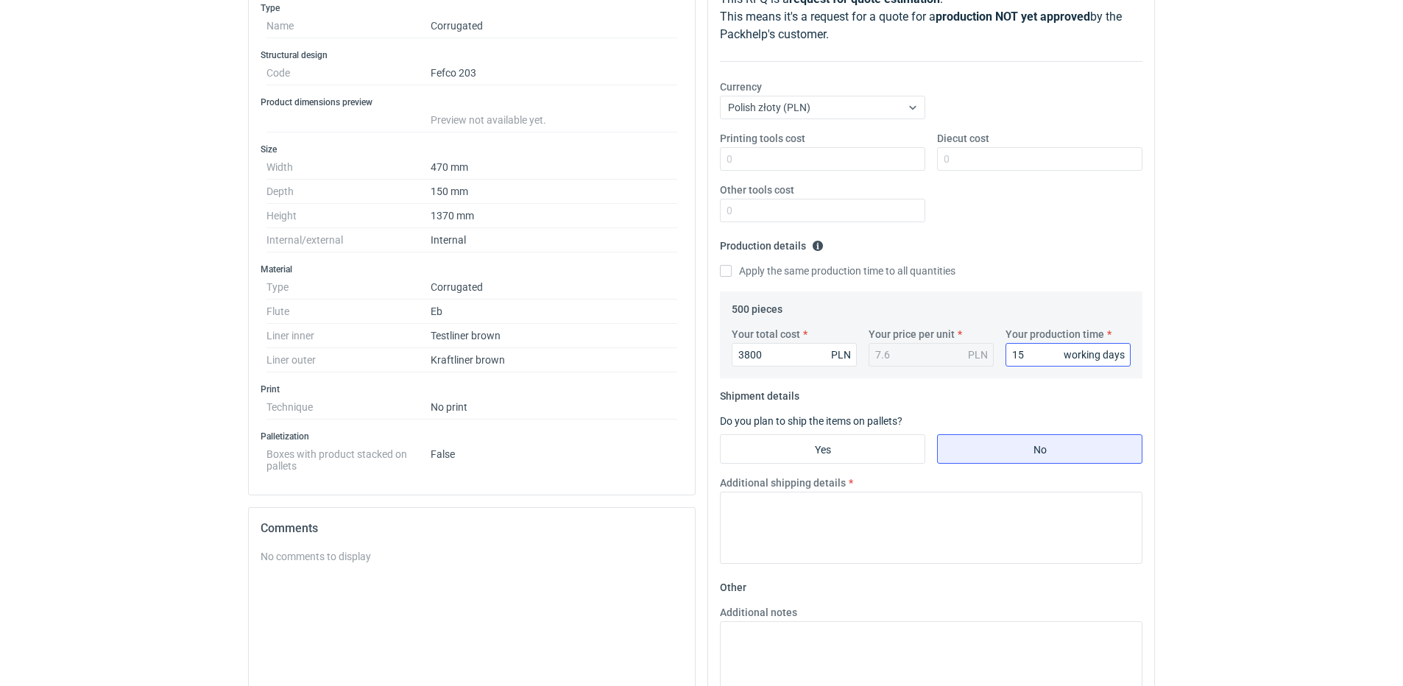
scroll to position [221, 0]
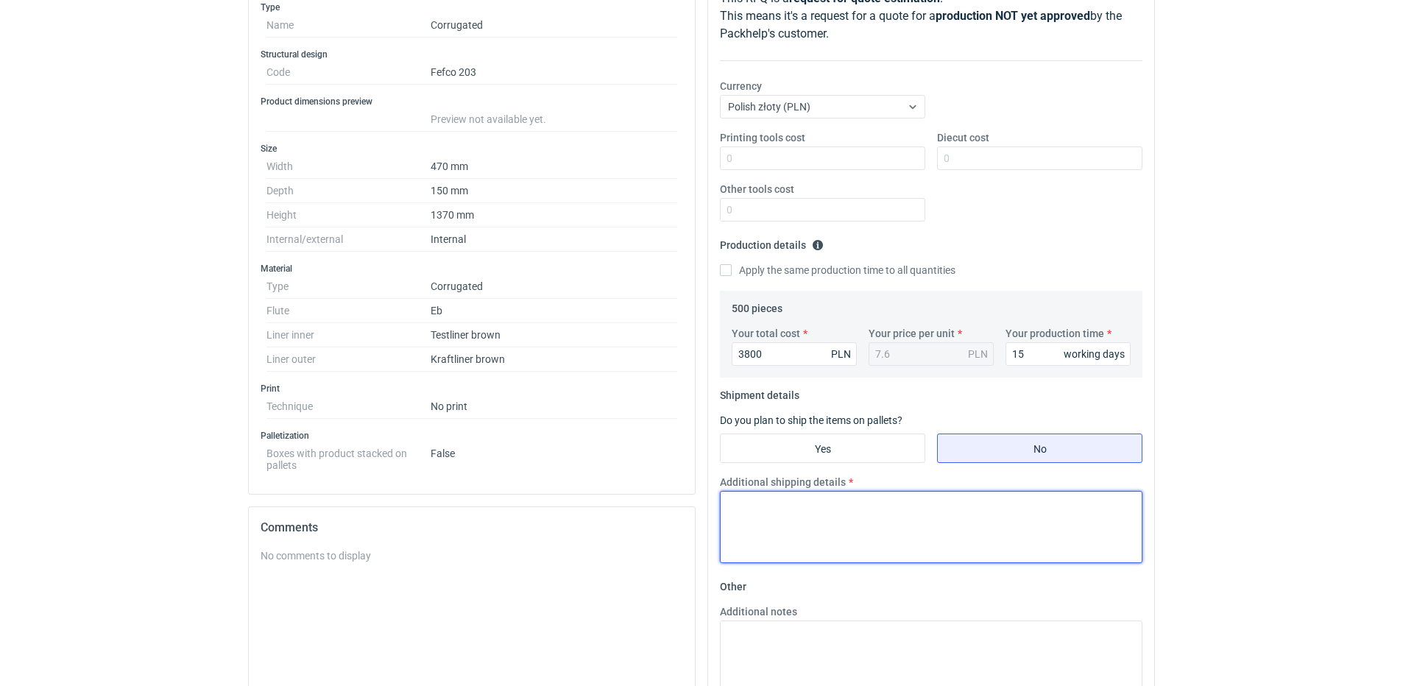
click at [819, 519] on textarea "Additional shipping details" at bounding box center [931, 527] width 422 height 72
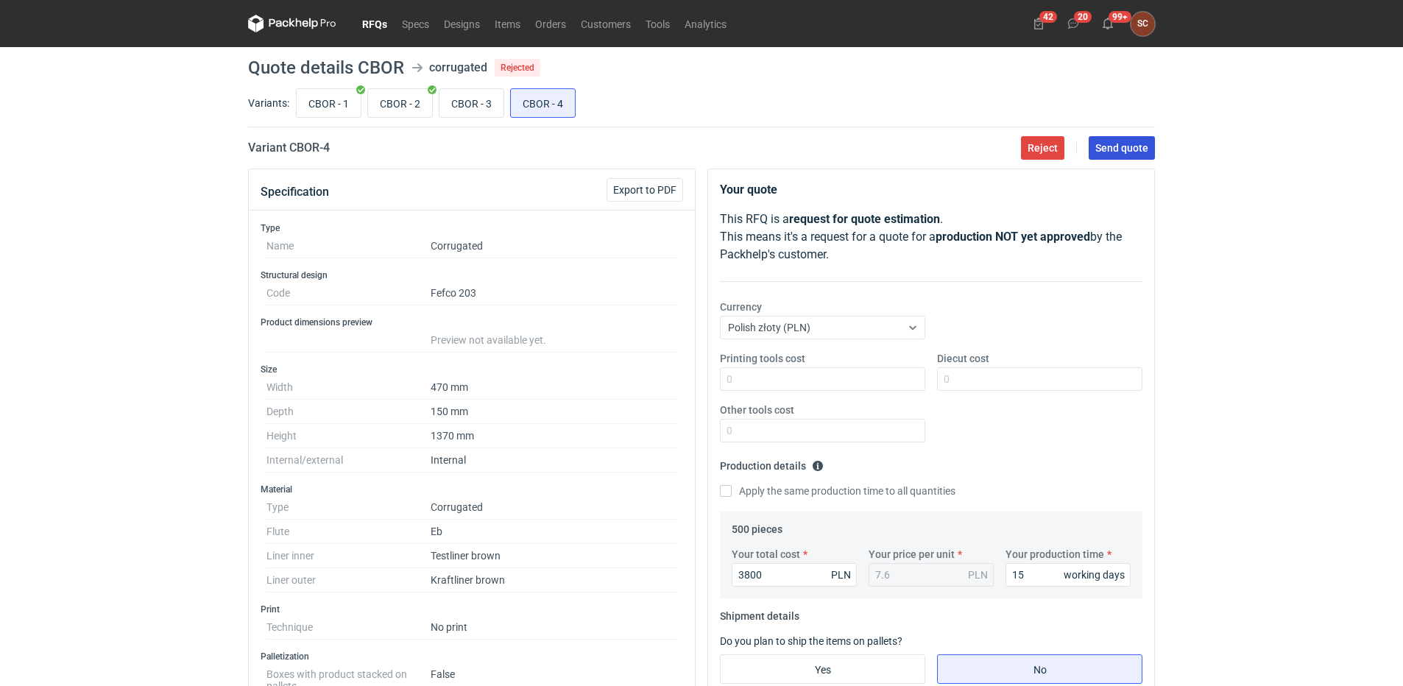
type textarea "Paleta 1700x1400 Ilość 150szt Waga 250kg"
click at [1111, 149] on span "Send quote" at bounding box center [1121, 148] width 53 height 10
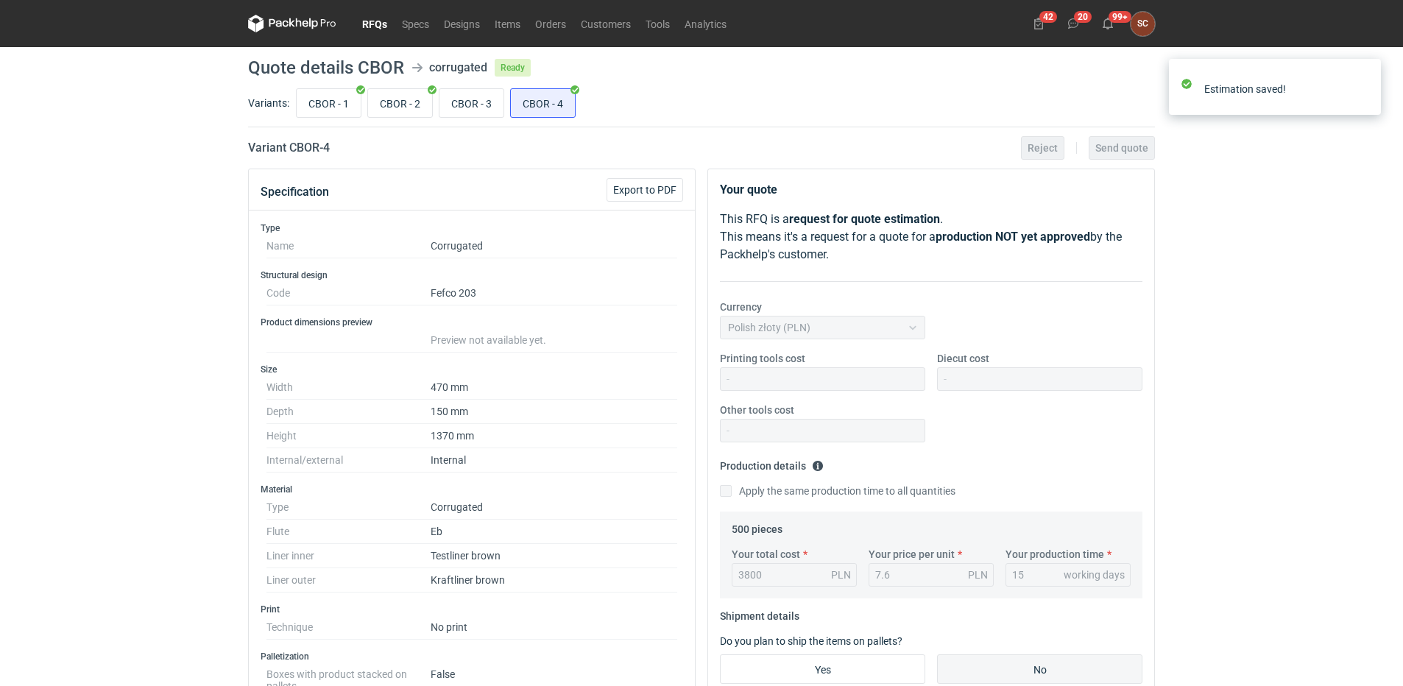
click at [369, 18] on link "RFQs" at bounding box center [375, 24] width 40 height 18
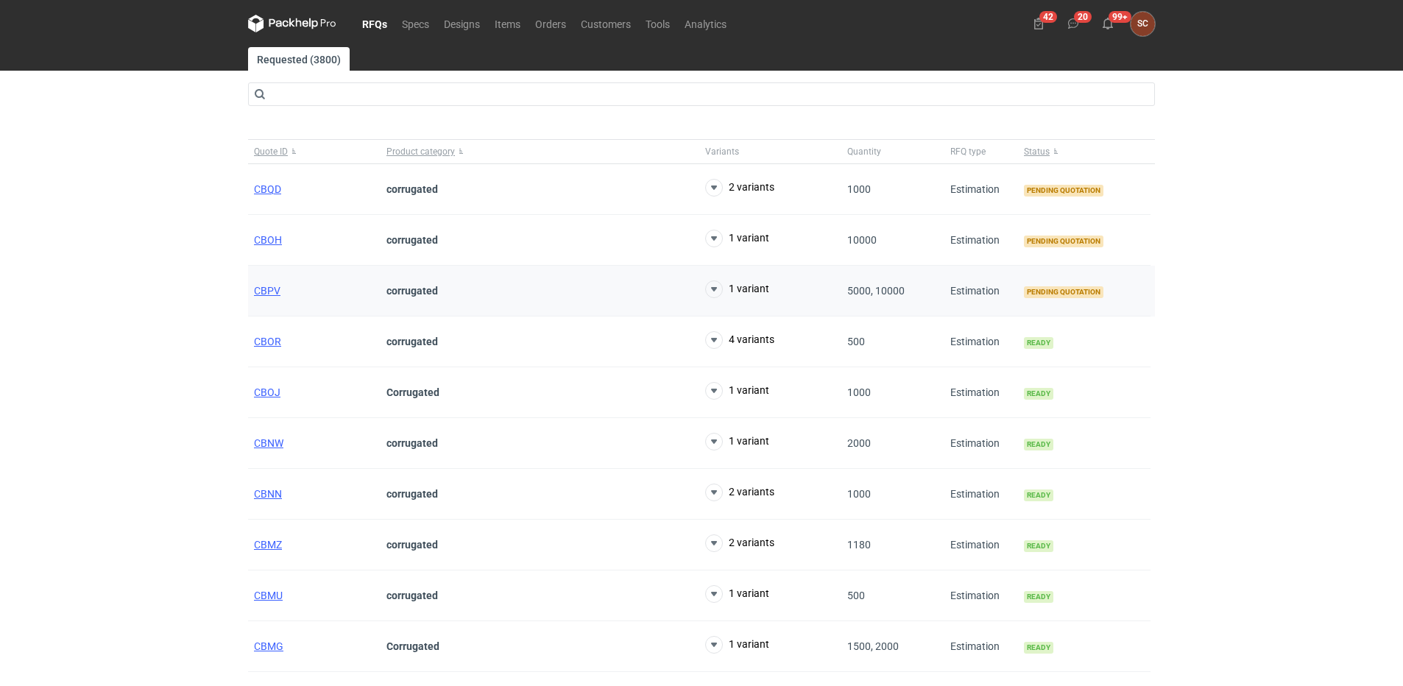
click at [253, 289] on div "CBPV" at bounding box center [314, 291] width 132 height 51
click at [262, 289] on span "CBPV" at bounding box center [267, 291] width 26 height 12
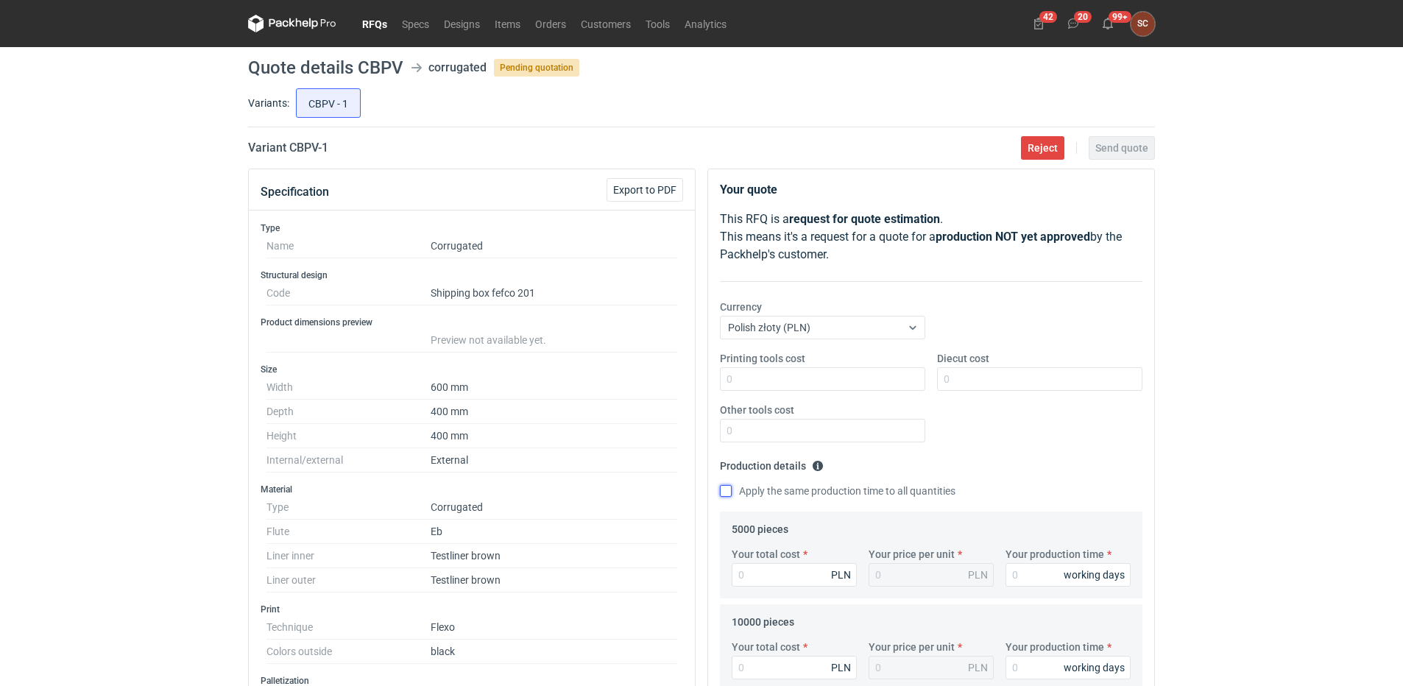
click at [726, 491] on input "Apply the same production time to all quantities" at bounding box center [726, 491] width 12 height 12
checkbox input "true"
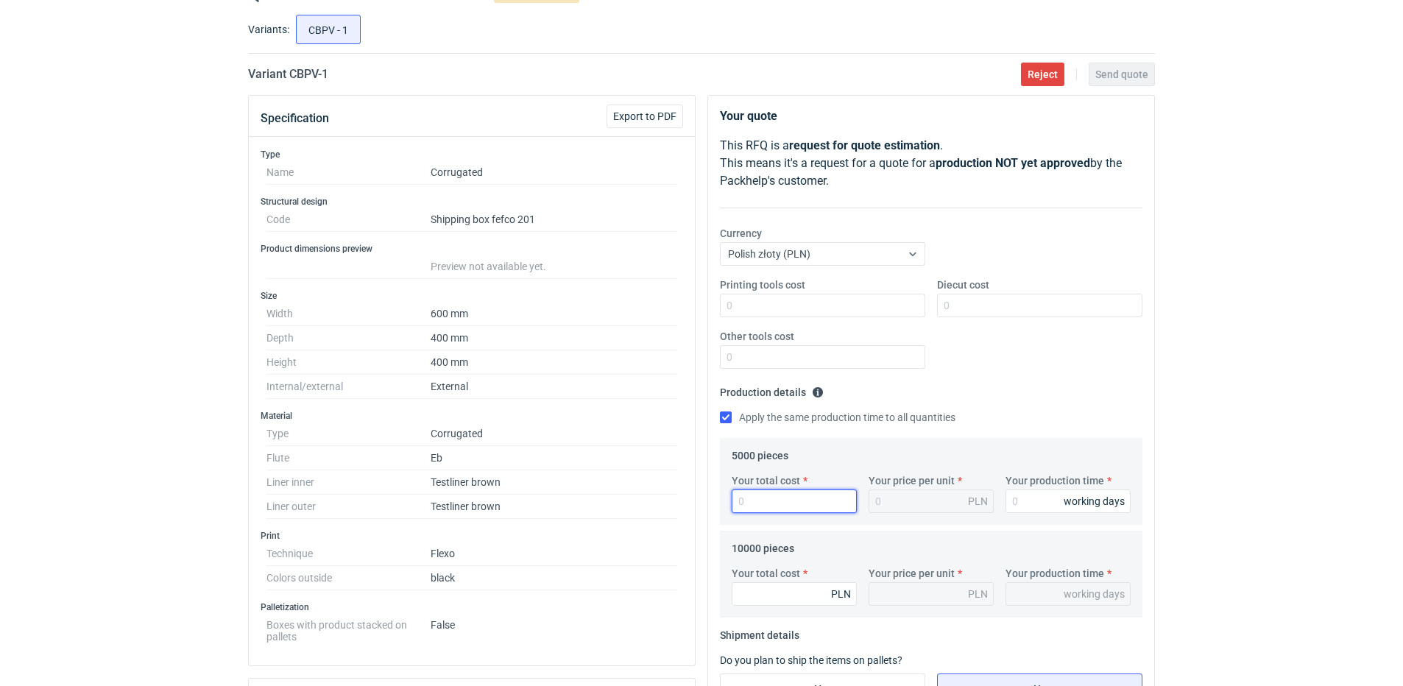
click at [776, 499] on input "Your total cost" at bounding box center [794, 501] width 125 height 24
click at [1031, 503] on input "Your production time" at bounding box center [1067, 501] width 125 height 24
type input "1"
type input "15"
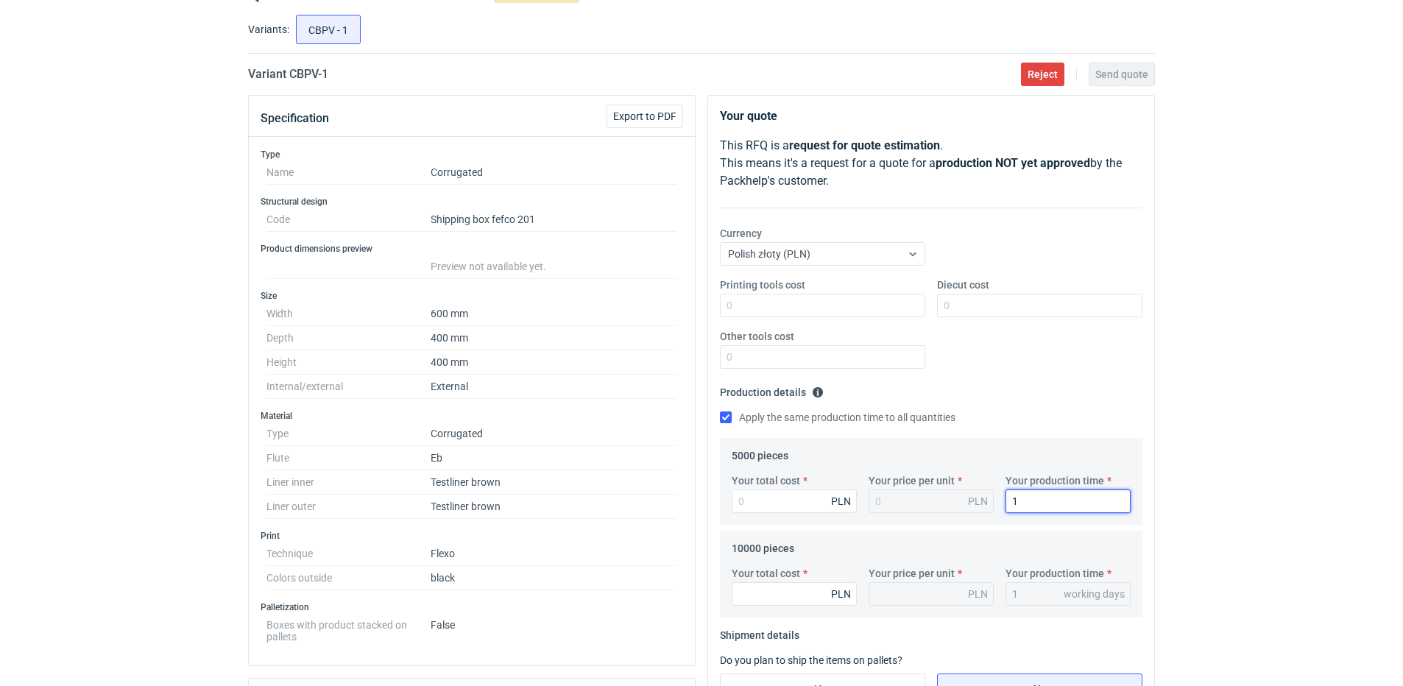
type input "15"
click at [762, 509] on input "Your total cost" at bounding box center [794, 501] width 125 height 24
type input "15500"
type input "3.1"
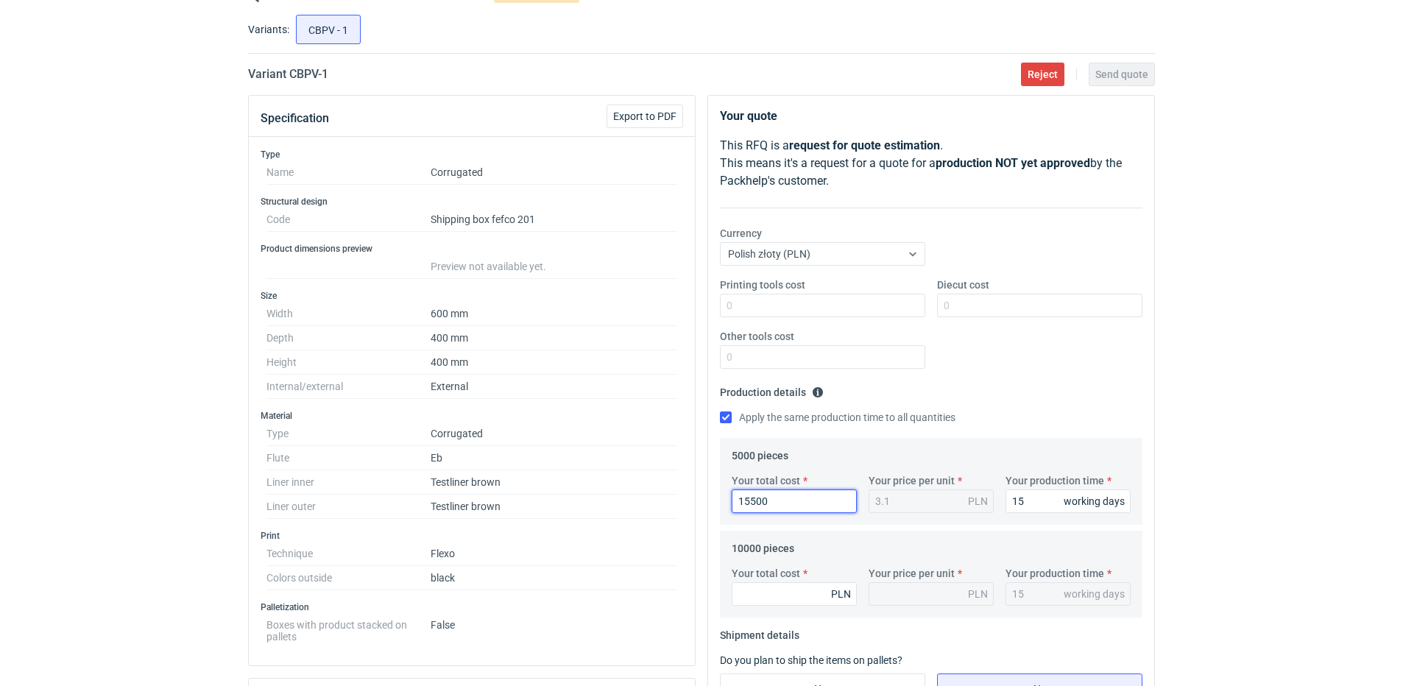
type input "15500"
drag, startPoint x: 785, startPoint y: 606, endPoint x: 783, endPoint y: 599, distance: 7.5
click at [784, 606] on div "Your total cost PLN Your price per unit PLN Your production time 15 working days" at bounding box center [931, 592] width 411 height 52
click at [783, 596] on input "Your total cost" at bounding box center [794, 594] width 125 height 24
click at [770, 595] on input "Your total cost" at bounding box center [794, 594] width 125 height 24
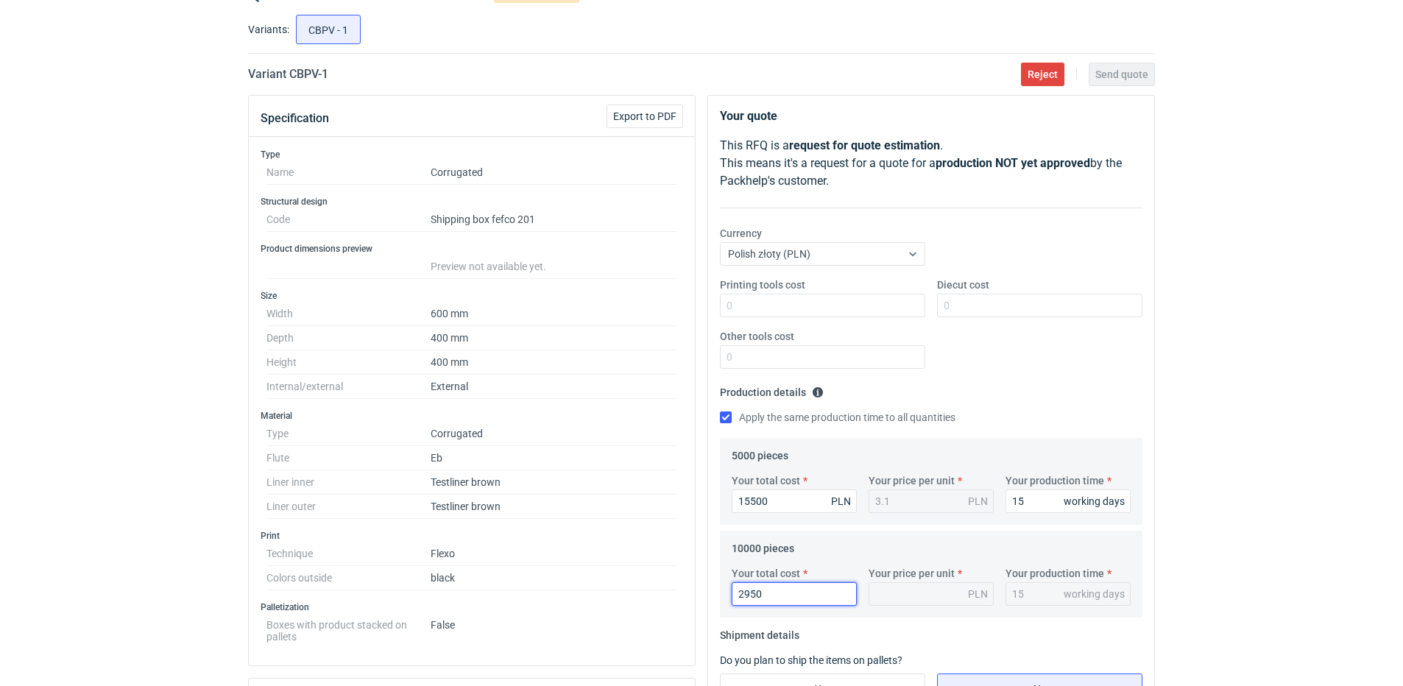
type input "29500"
type input "2.95"
type input "29500"
click at [1046, 385] on fieldset "Production details Please provide the expected time of production in working da…" at bounding box center [931, 408] width 422 height 57
click at [1041, 376] on div "Printing tools cost Diecut cost Other tools cost" at bounding box center [931, 328] width 434 height 103
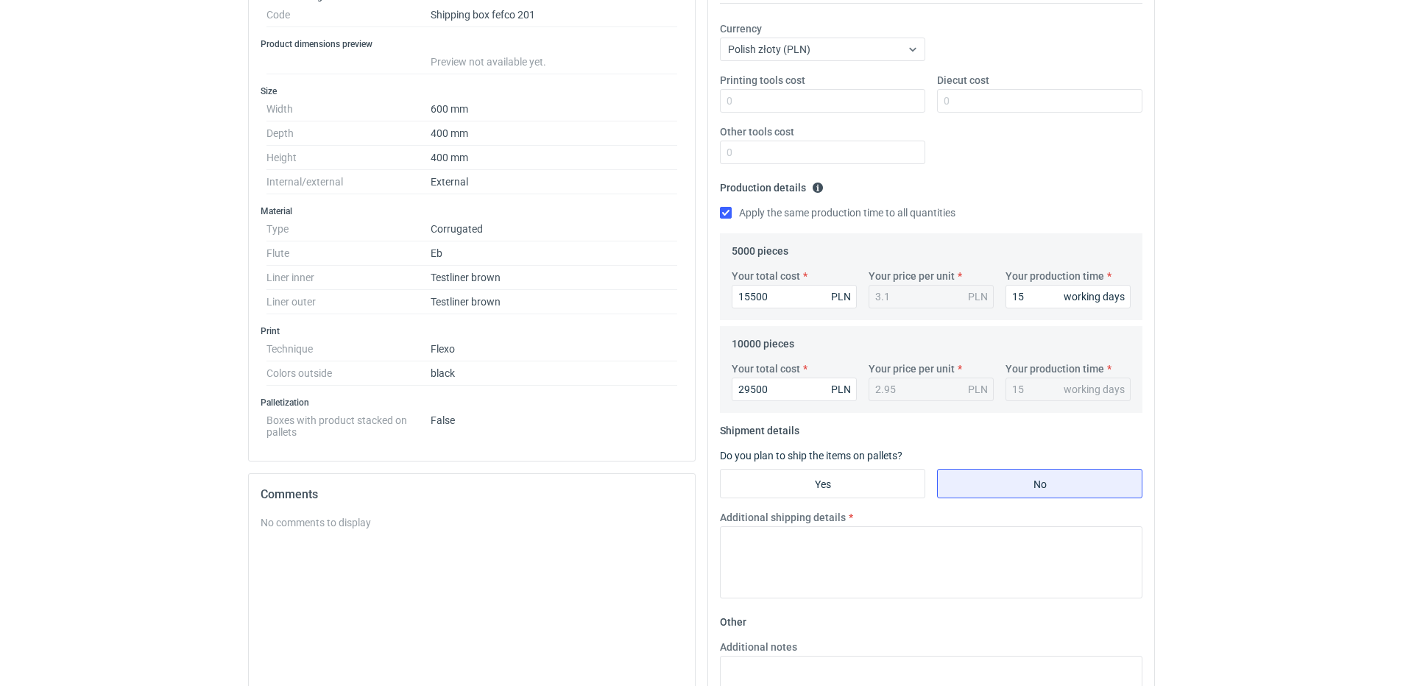
scroll to position [294, 0]
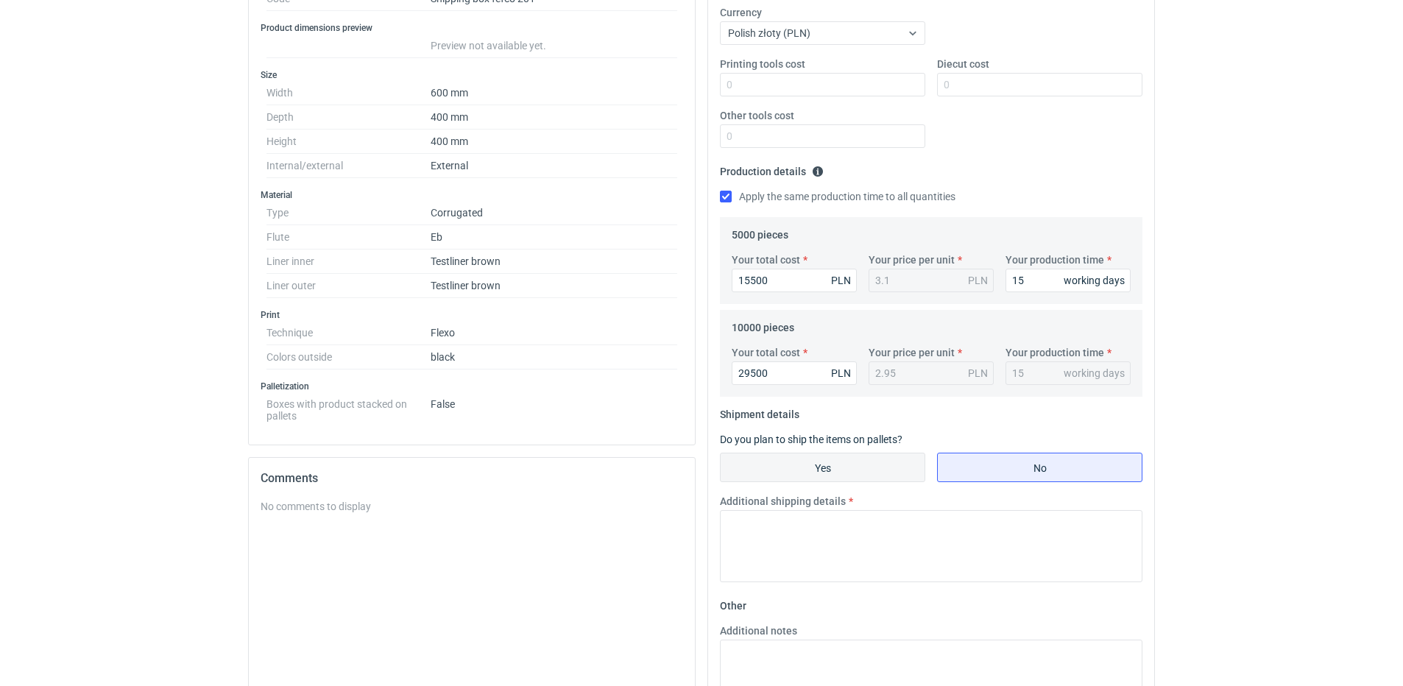
click at [799, 463] on input "Yes" at bounding box center [823, 467] width 204 height 28
radio input "true"
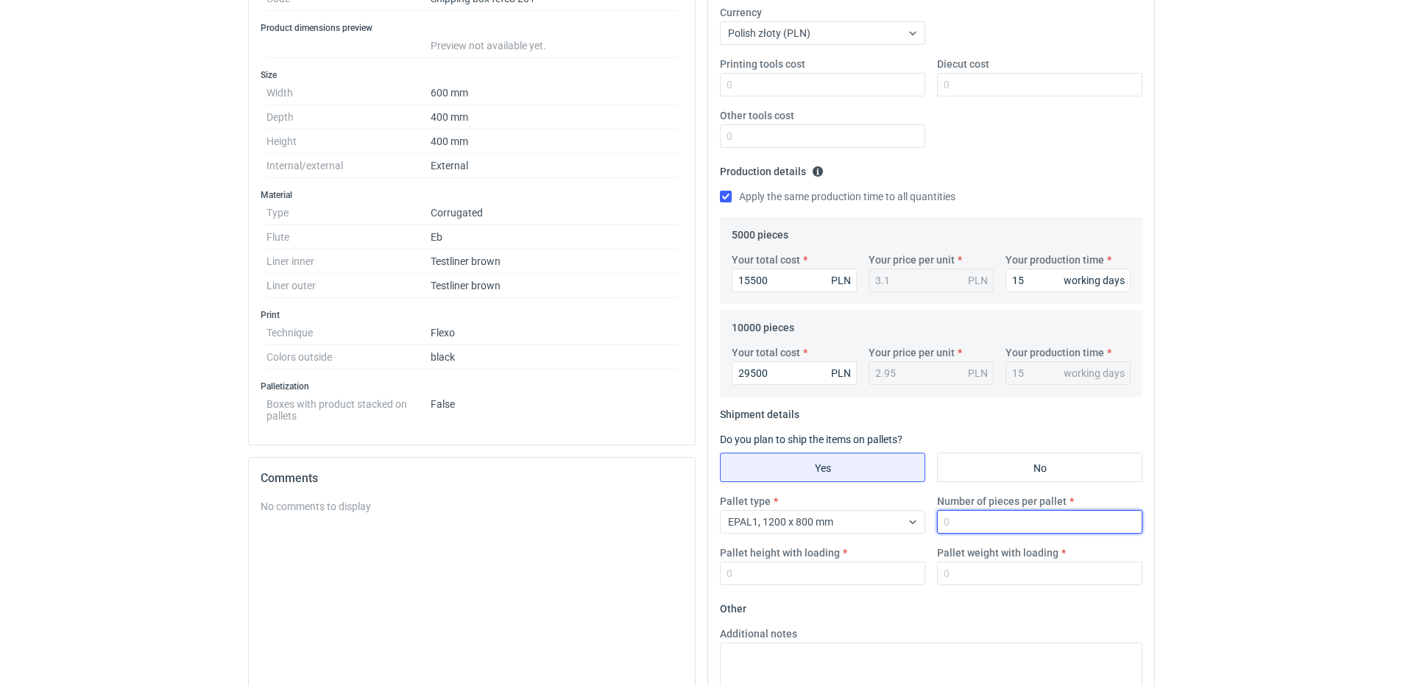
click at [995, 526] on input "Number of pieces per pallet" at bounding box center [1039, 522] width 205 height 24
type input "150"
click at [786, 577] on input "Pallet height with loading" at bounding box center [822, 574] width 205 height 24
type input "1800"
click at [963, 573] on input "Pallet weight with loading" at bounding box center [1039, 574] width 205 height 24
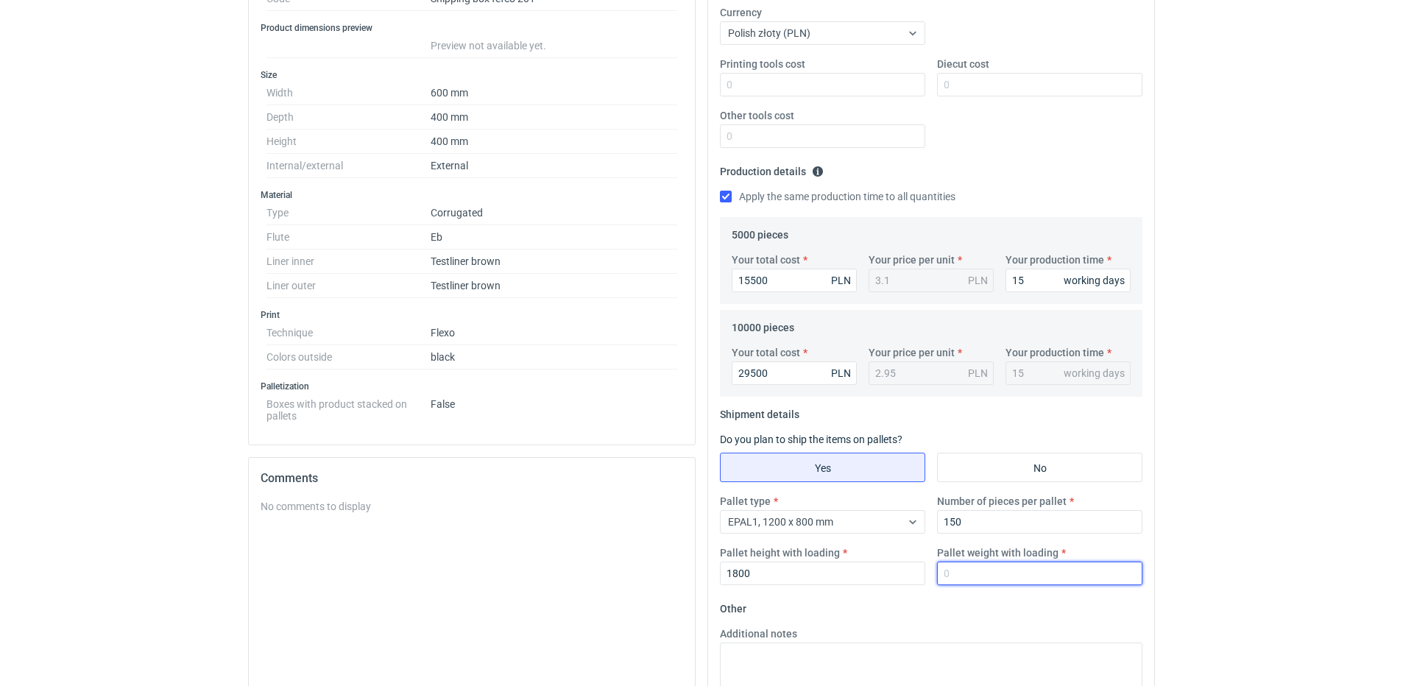
click at [959, 572] on input "Pallet weight with loading" at bounding box center [1039, 574] width 205 height 24
type input "170"
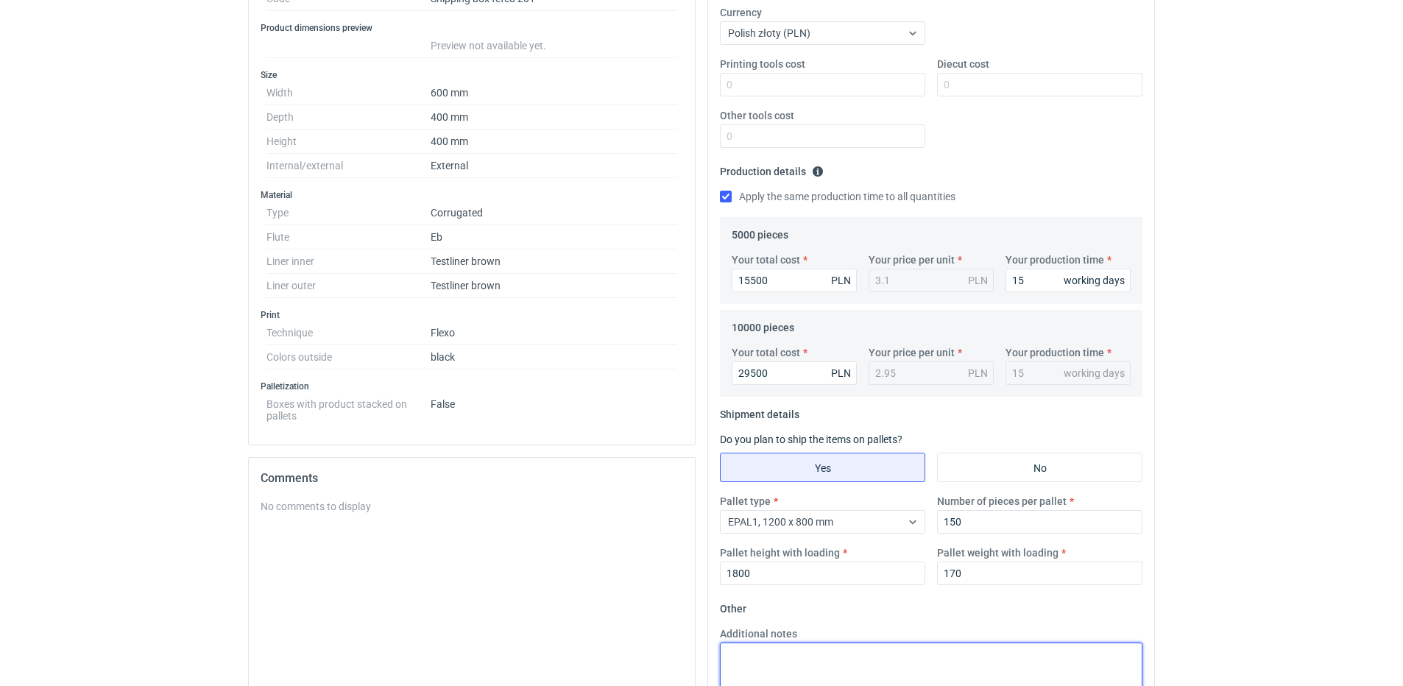
click at [866, 664] on textarea "Additional notes" at bounding box center [931, 679] width 422 height 72
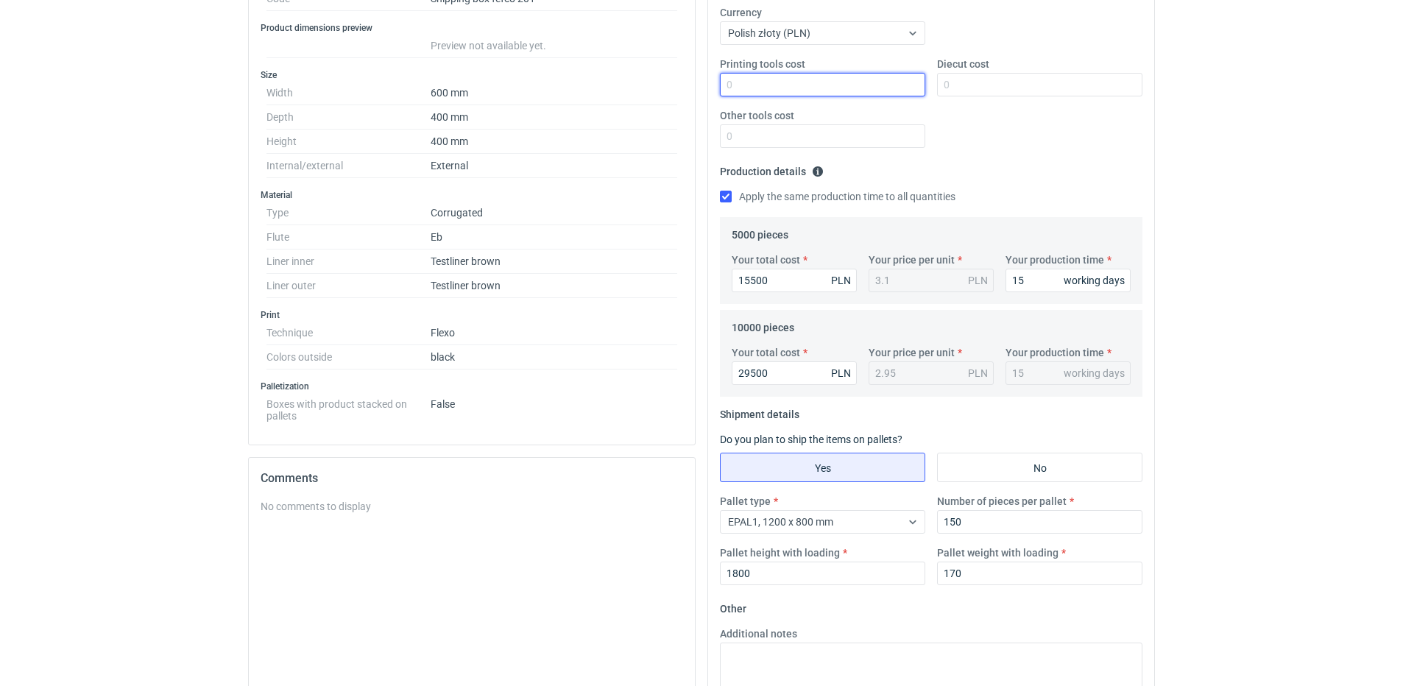
click at [796, 87] on input "Printing tools cost" at bounding box center [822, 85] width 205 height 24
type input "1000"
click at [965, 157] on div "Printing tools cost 1000 Diecut cost Other tools cost" at bounding box center [931, 108] width 434 height 103
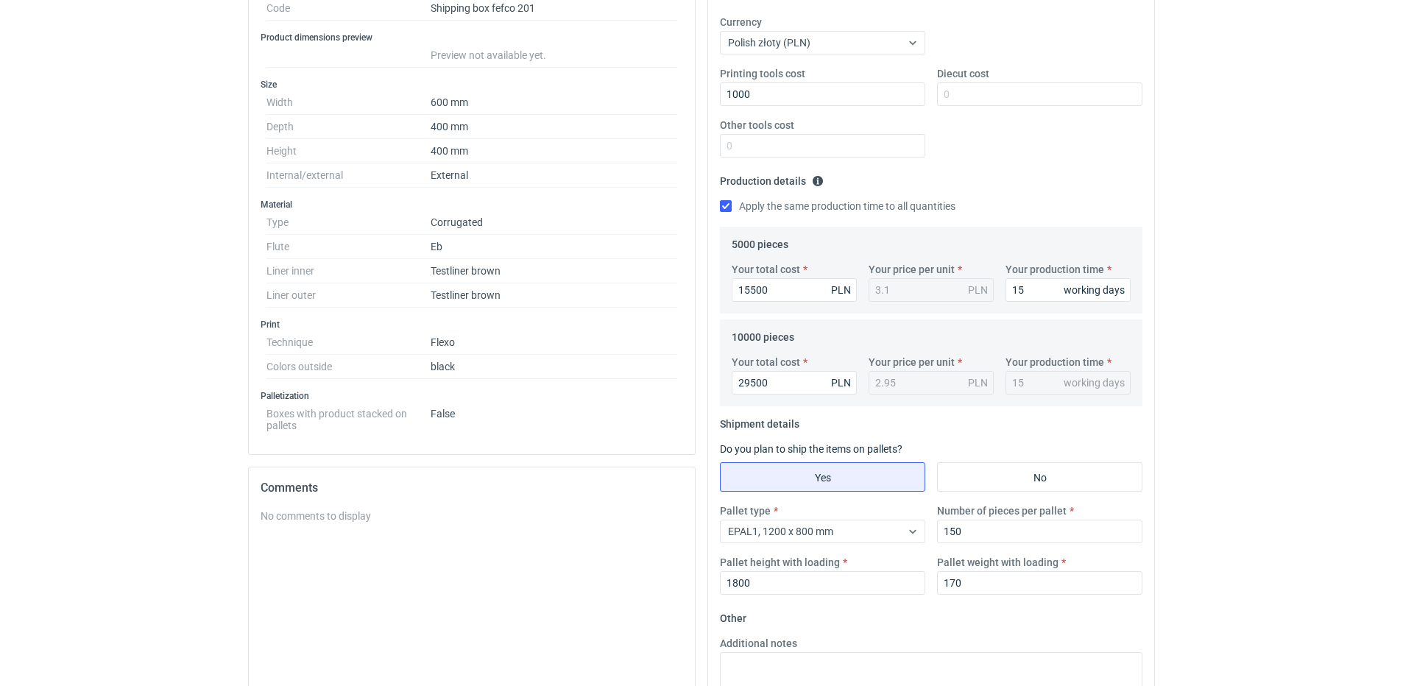
scroll to position [0, 0]
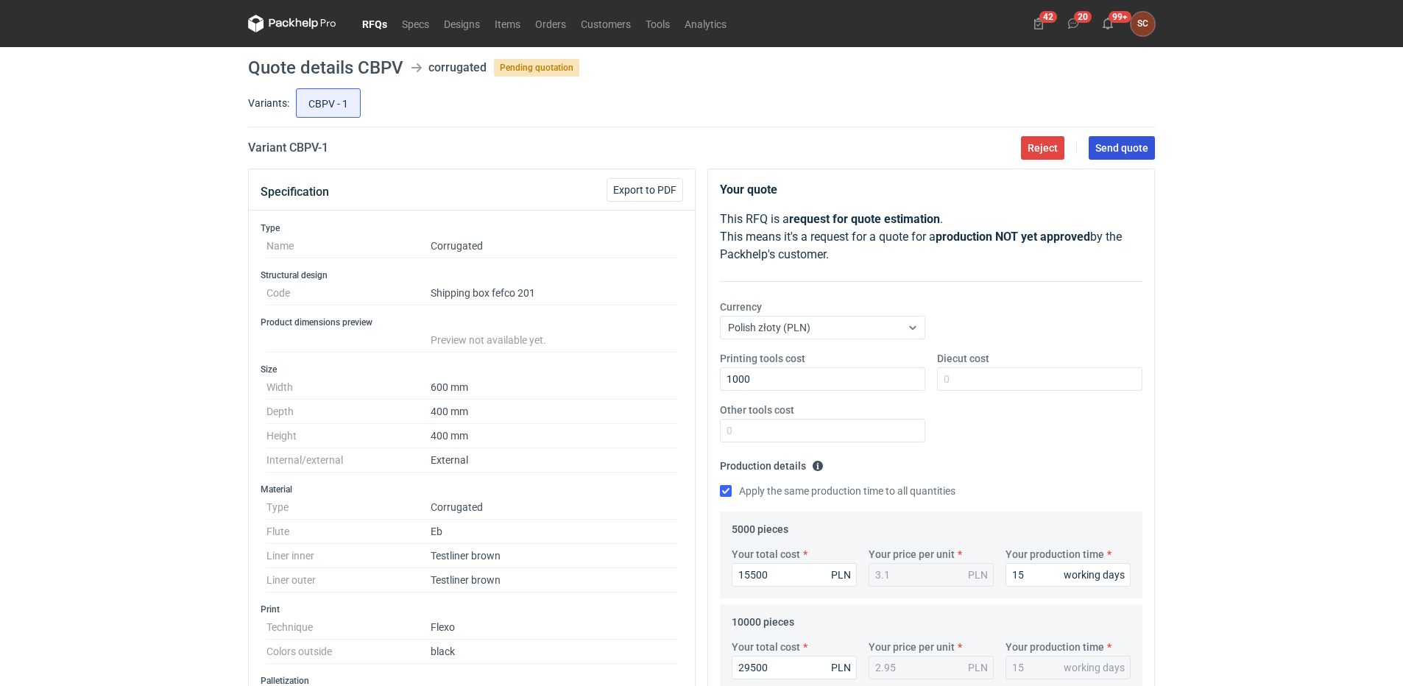
click at [1132, 149] on span "Send quote" at bounding box center [1121, 148] width 53 height 10
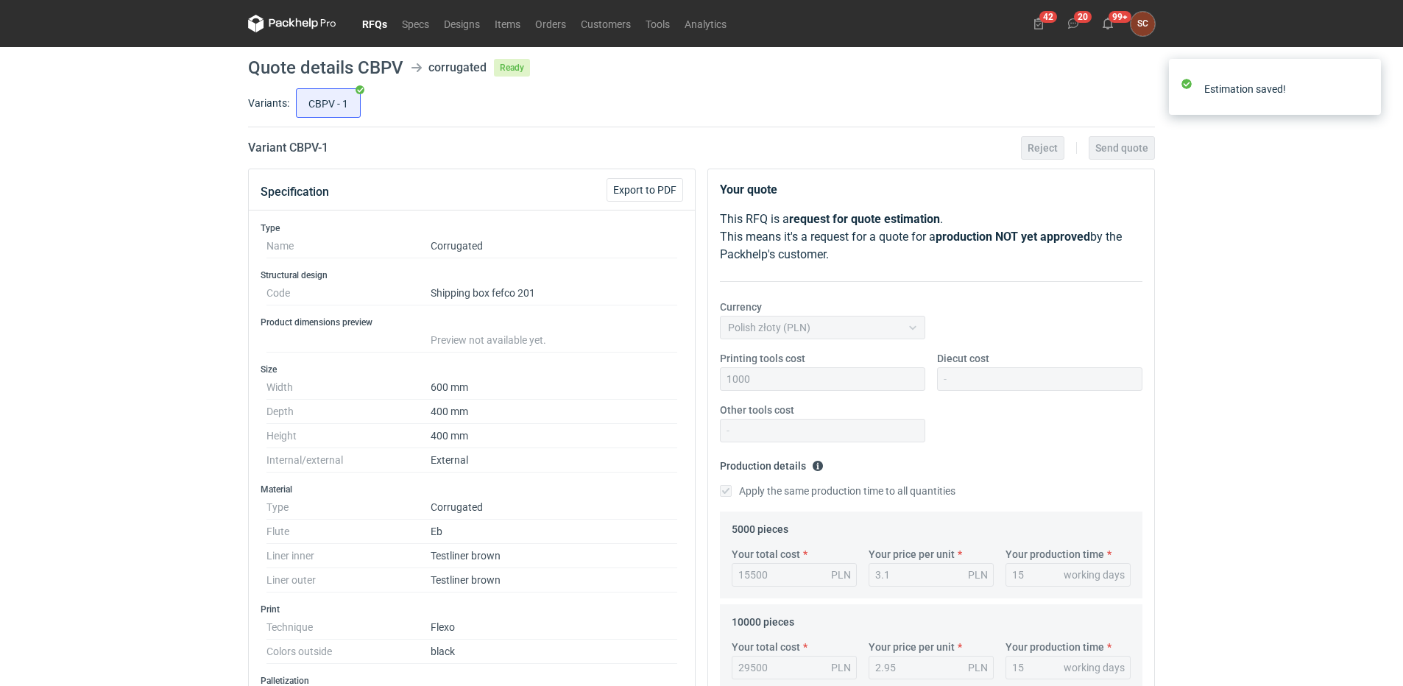
click at [366, 18] on link "RFQs" at bounding box center [375, 24] width 40 height 18
